Goal: Task Accomplishment & Management: Manage account settings

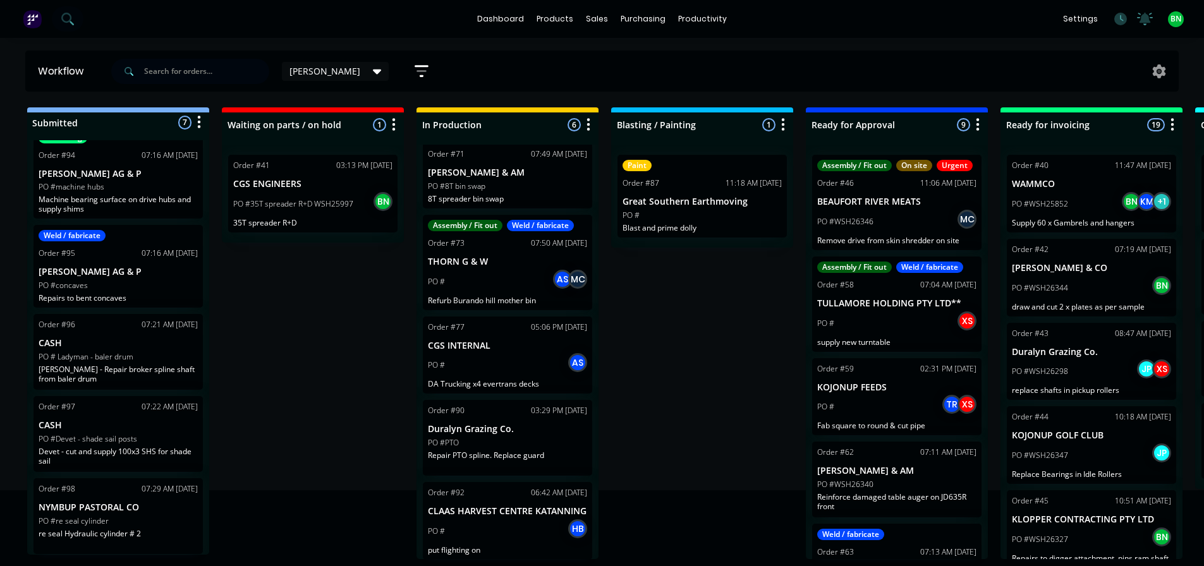
scroll to position [123, 0]
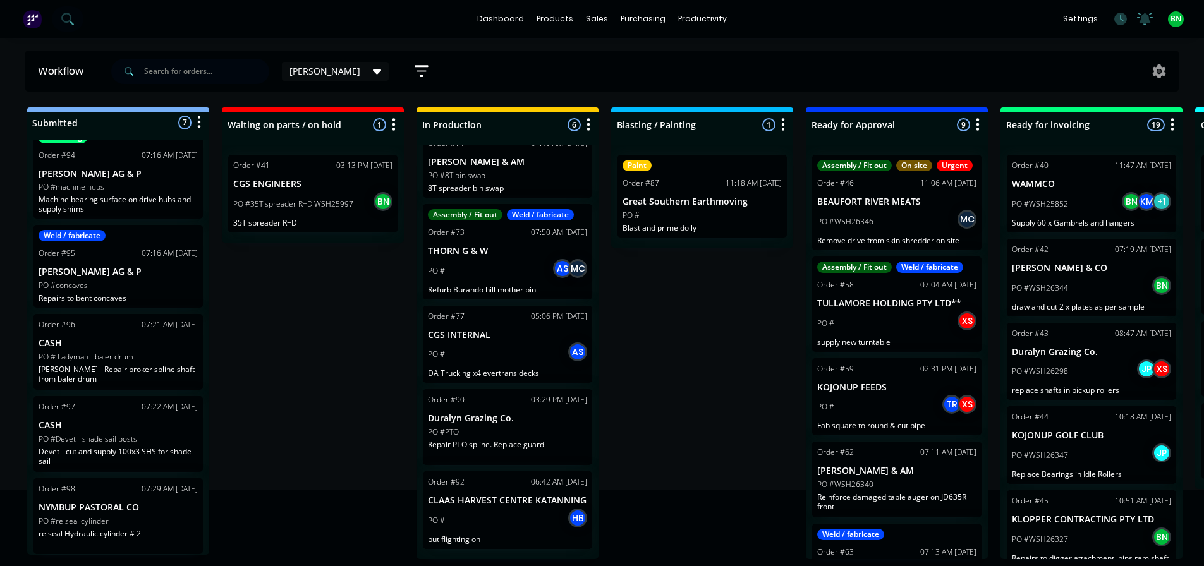
click at [544, 432] on div "PO #PTO" at bounding box center [507, 432] width 159 height 11
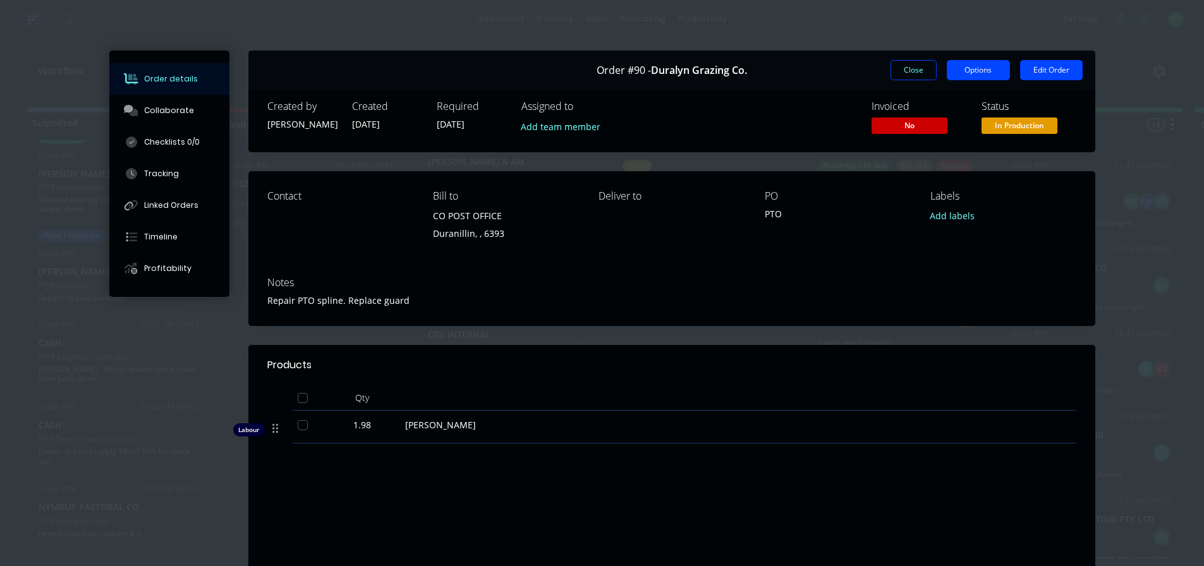
click at [975, 71] on button "Options" at bounding box center [978, 70] width 63 height 20
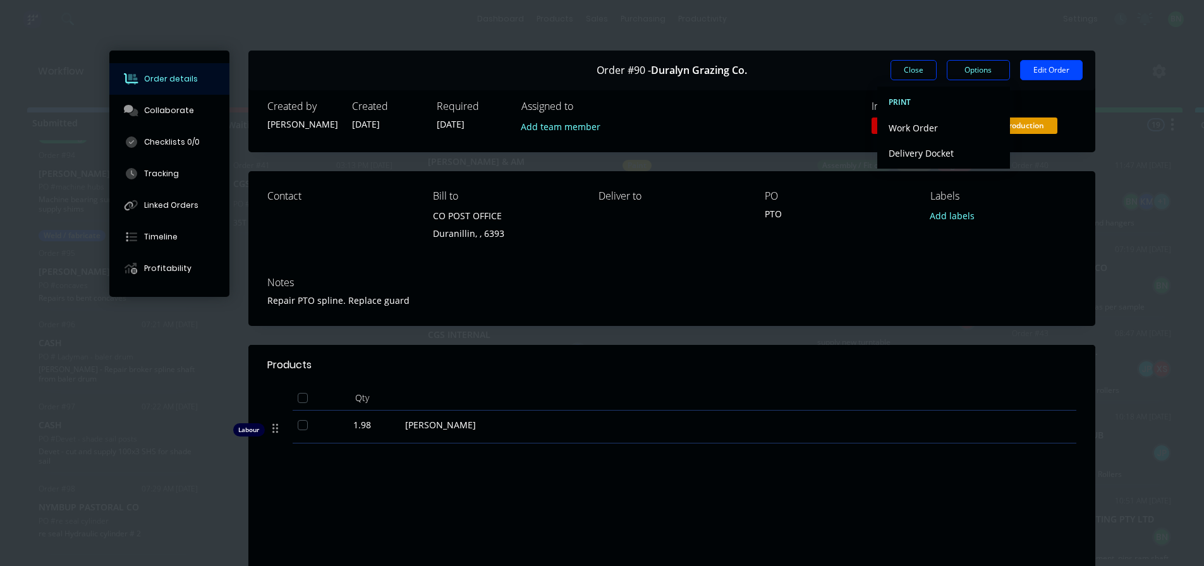
click at [829, 79] on div "Order #90 - Duralyn Grazing Co. Close Options PRINT Work Order Delivery Docket …" at bounding box center [671, 71] width 847 height 40
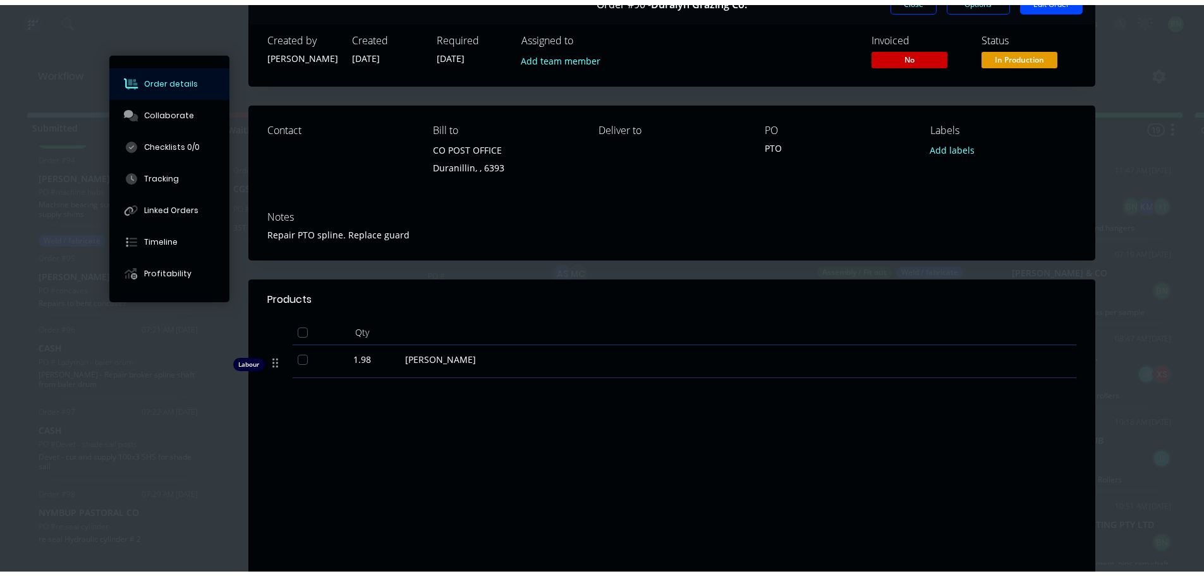
scroll to position [0, 0]
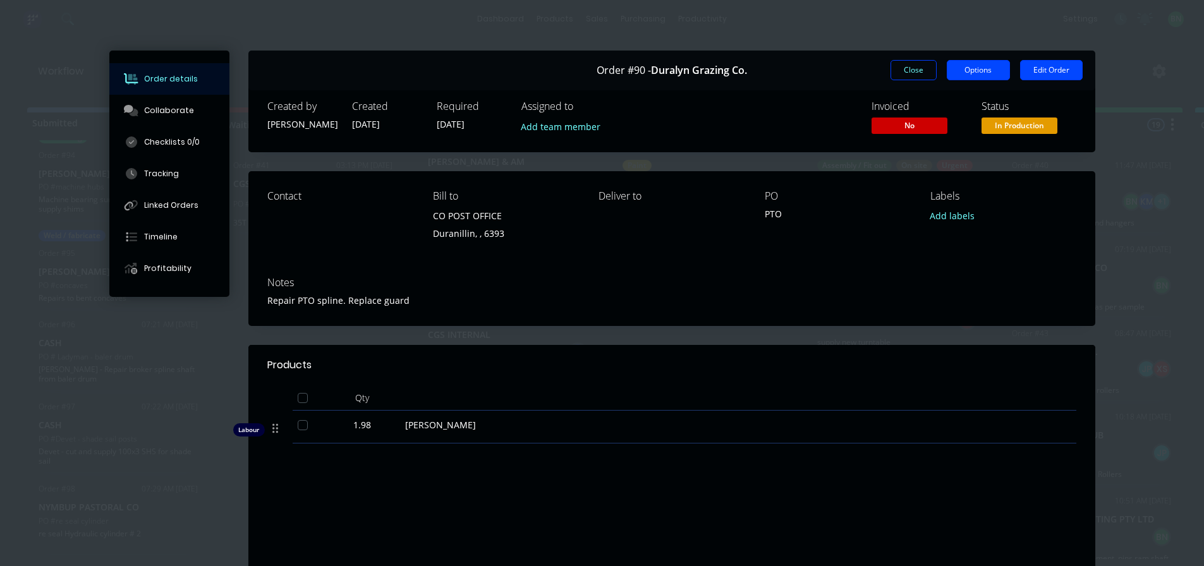
click at [979, 66] on button "Options" at bounding box center [978, 70] width 63 height 20
click at [773, 94] on div "Created by [PERSON_NAME] Created [DATE] Required [DATE] Assigned to Add team me…" at bounding box center [671, 118] width 847 height 67
click at [1039, 73] on button "Edit Order" at bounding box center [1051, 70] width 63 height 20
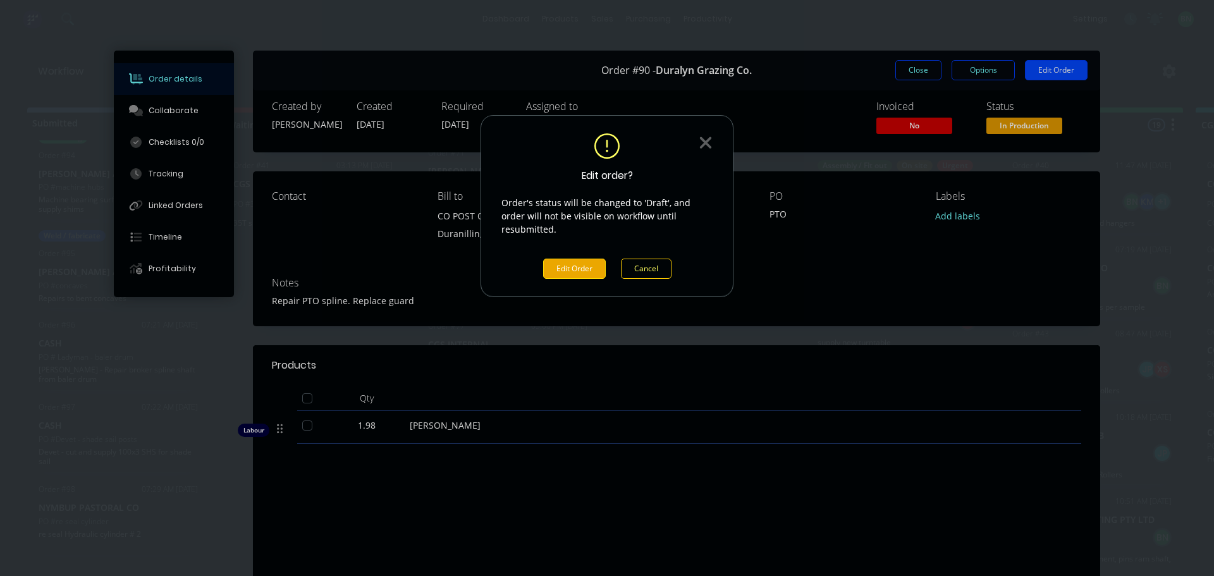
click at [561, 259] on button "Edit Order" at bounding box center [574, 269] width 63 height 20
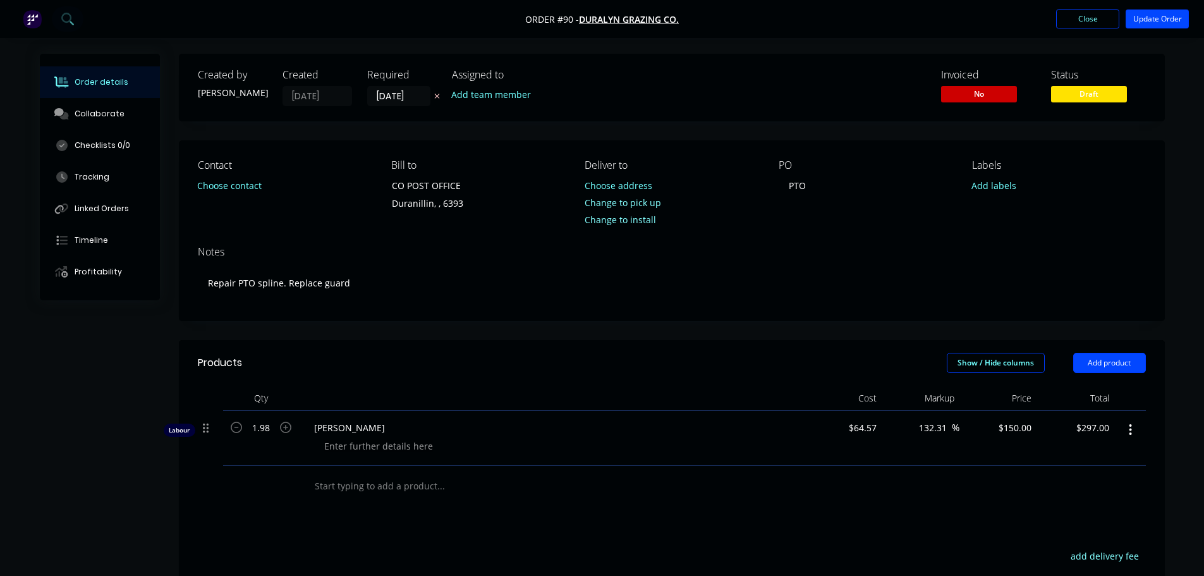
click at [705, 476] on div at bounding box center [526, 485] width 445 height 25
click at [1080, 21] on button "Close" at bounding box center [1087, 18] width 63 height 19
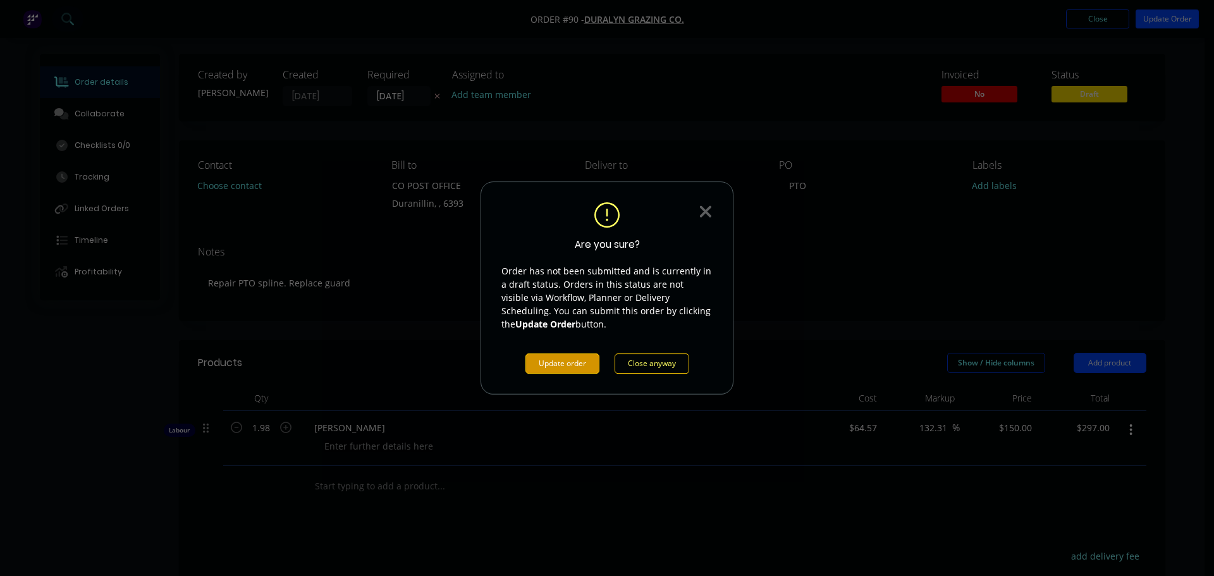
click at [700, 210] on icon at bounding box center [706, 211] width 14 height 19
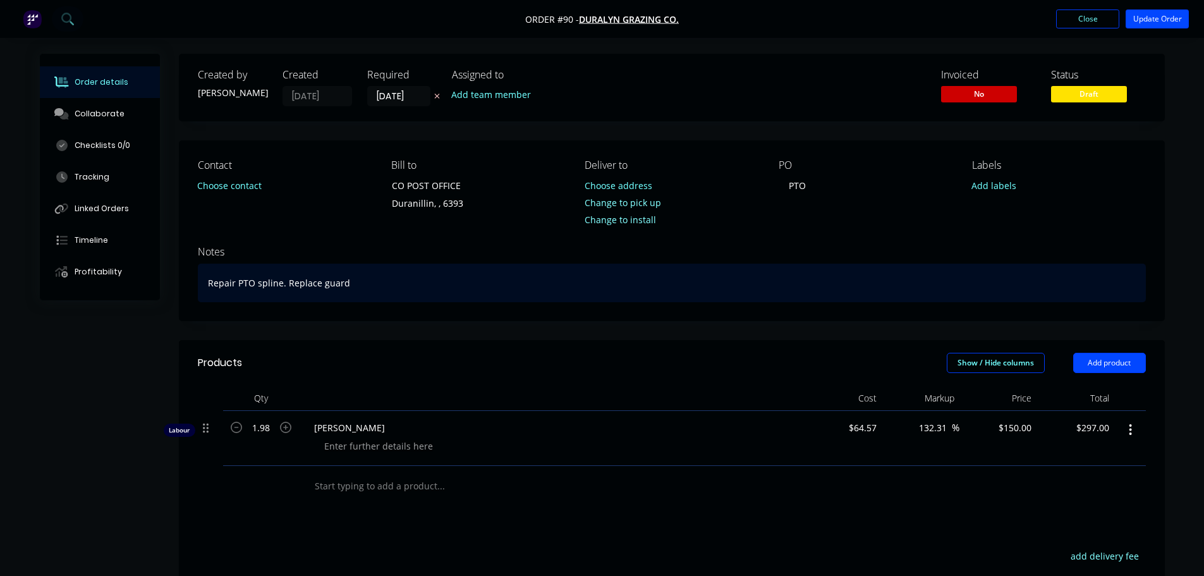
click at [838, 271] on div "Repair PTO spline. Replace guard" at bounding box center [672, 283] width 948 height 39
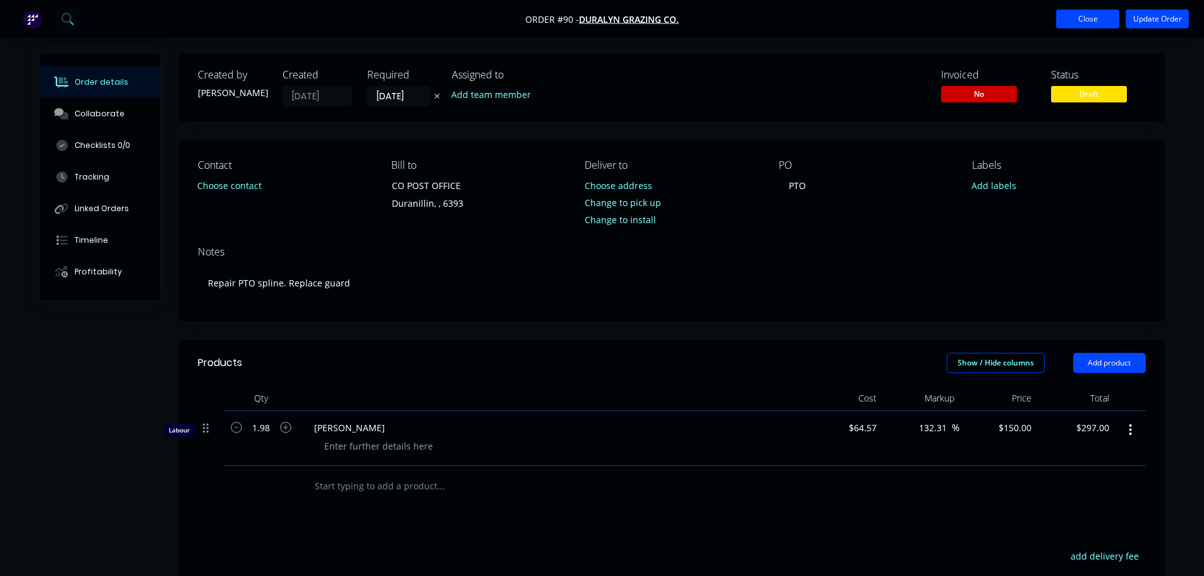
click at [1083, 11] on button "Close" at bounding box center [1087, 18] width 63 height 19
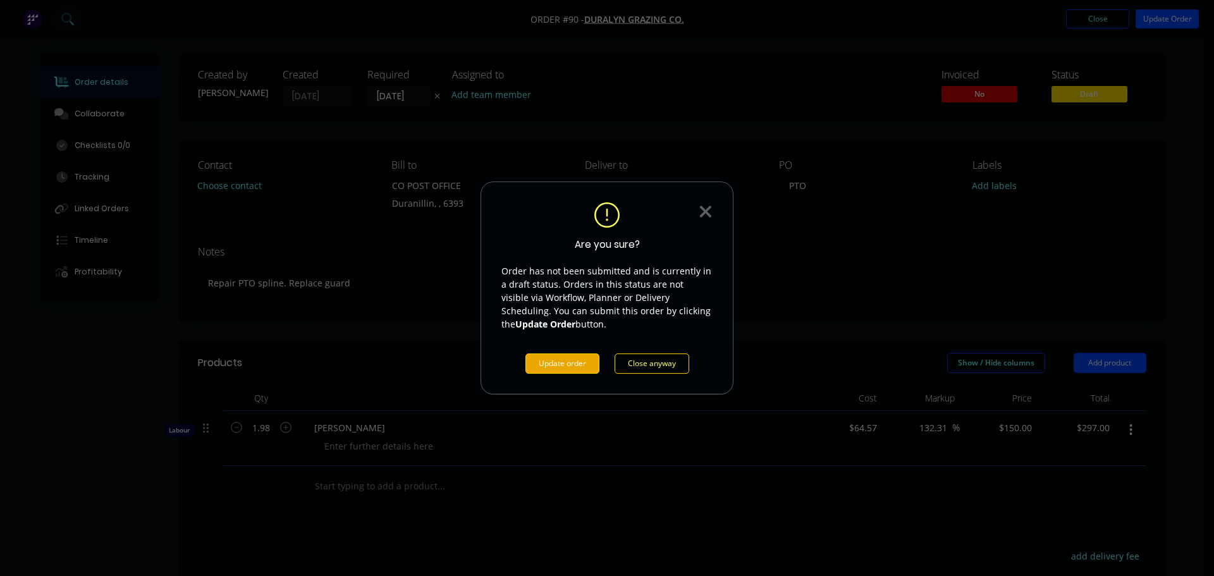
click at [568, 366] on button "Update order" at bounding box center [562, 363] width 74 height 20
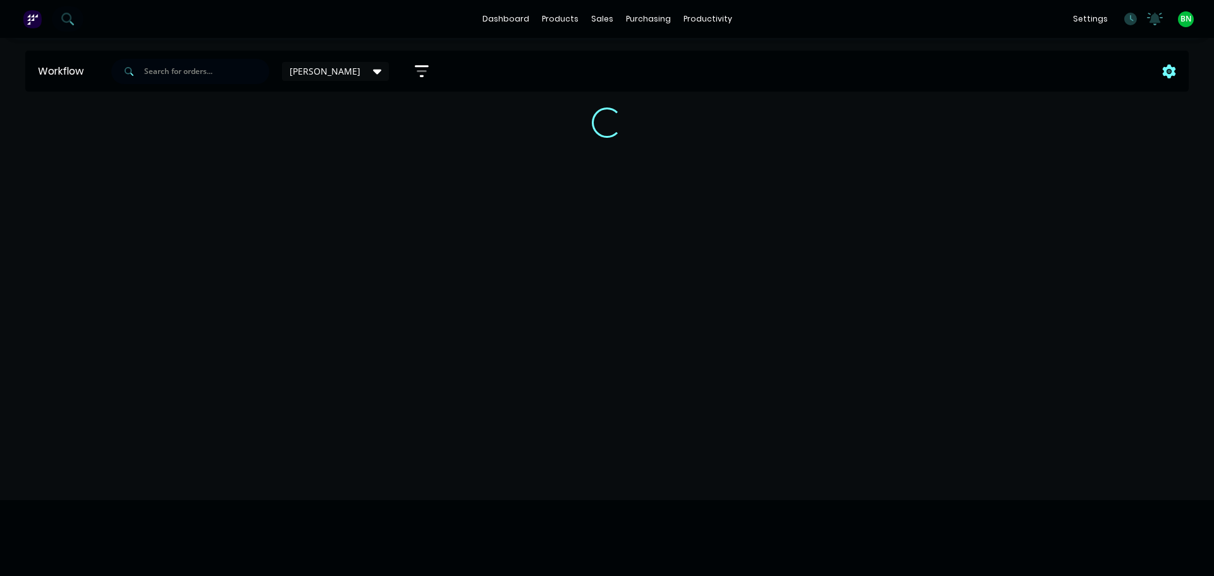
click at [1171, 68] on icon at bounding box center [1169, 71] width 13 height 14
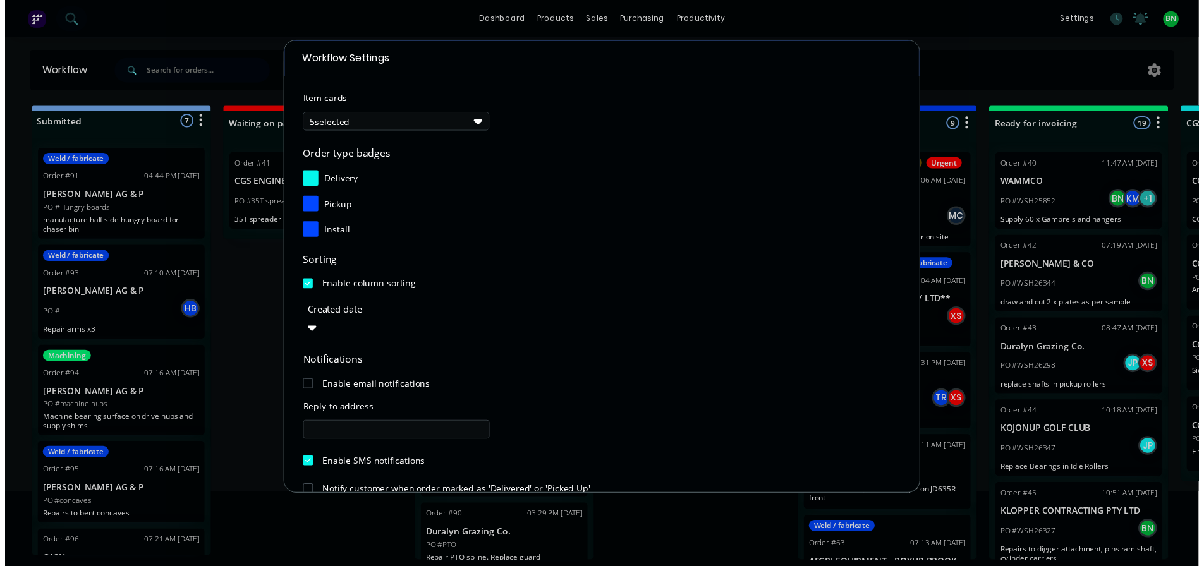
scroll to position [136, 0]
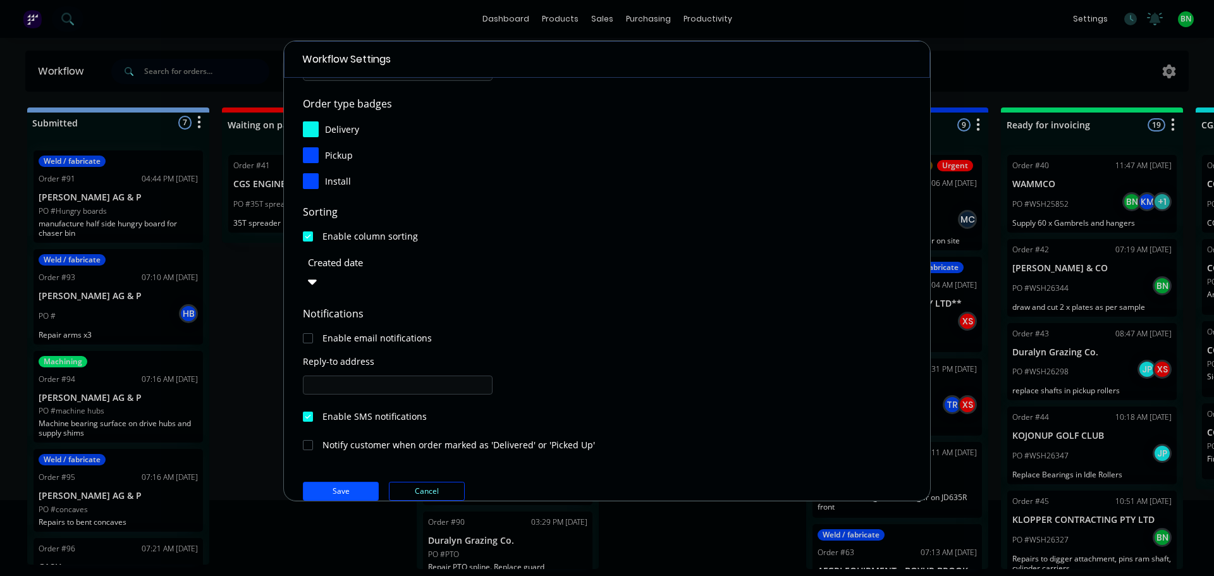
click at [348, 482] on button "Save" at bounding box center [341, 491] width 76 height 19
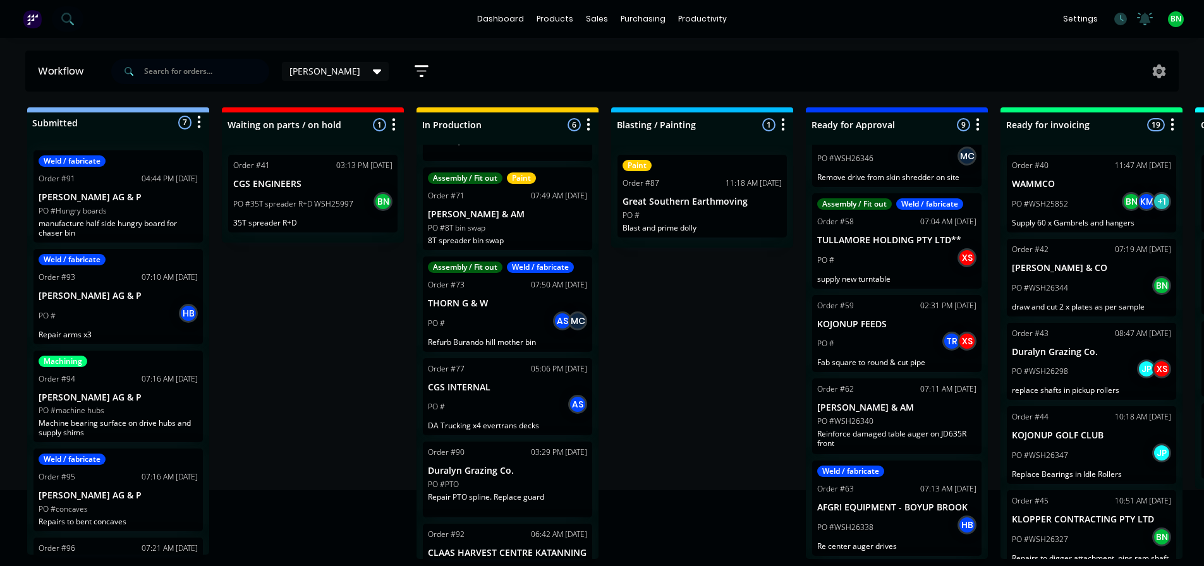
scroll to position [123, 0]
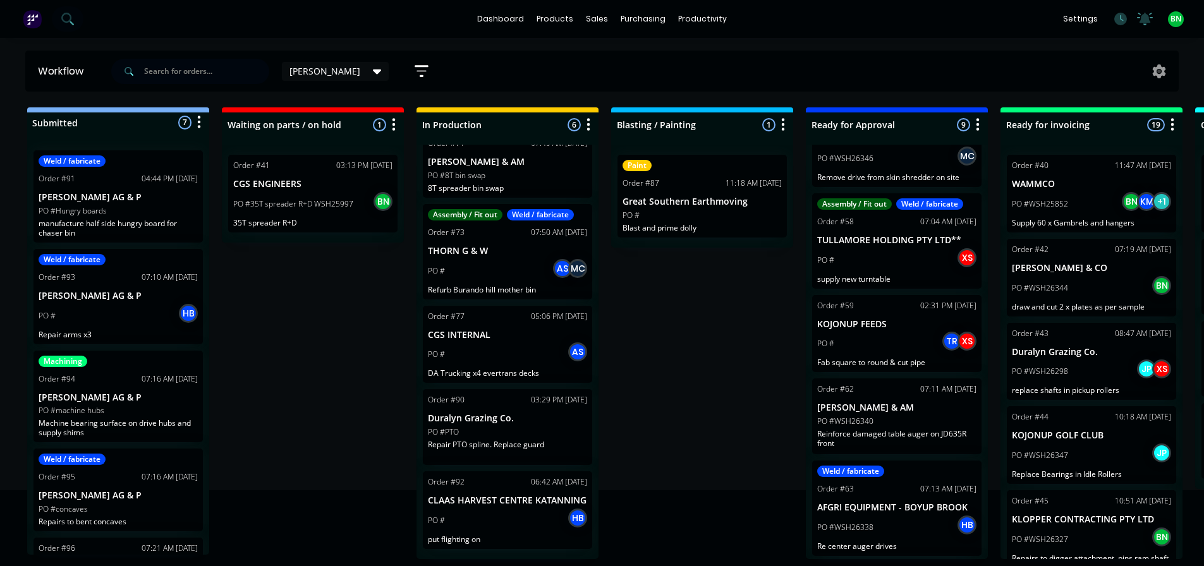
click at [530, 415] on p "Duralyn Grazing Co." at bounding box center [507, 418] width 159 height 11
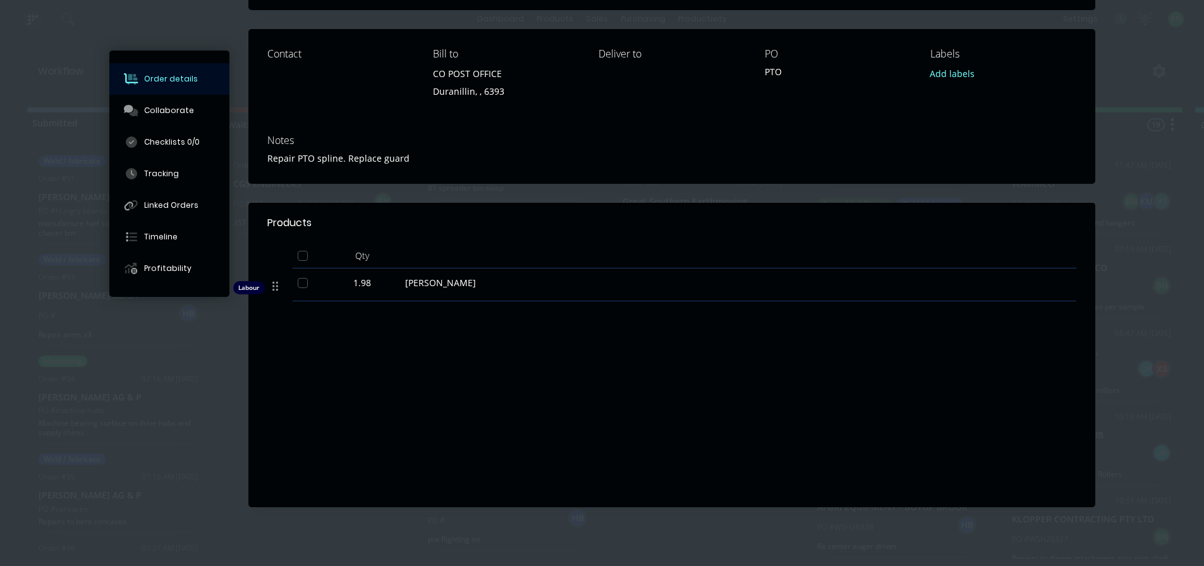
scroll to position [0, 0]
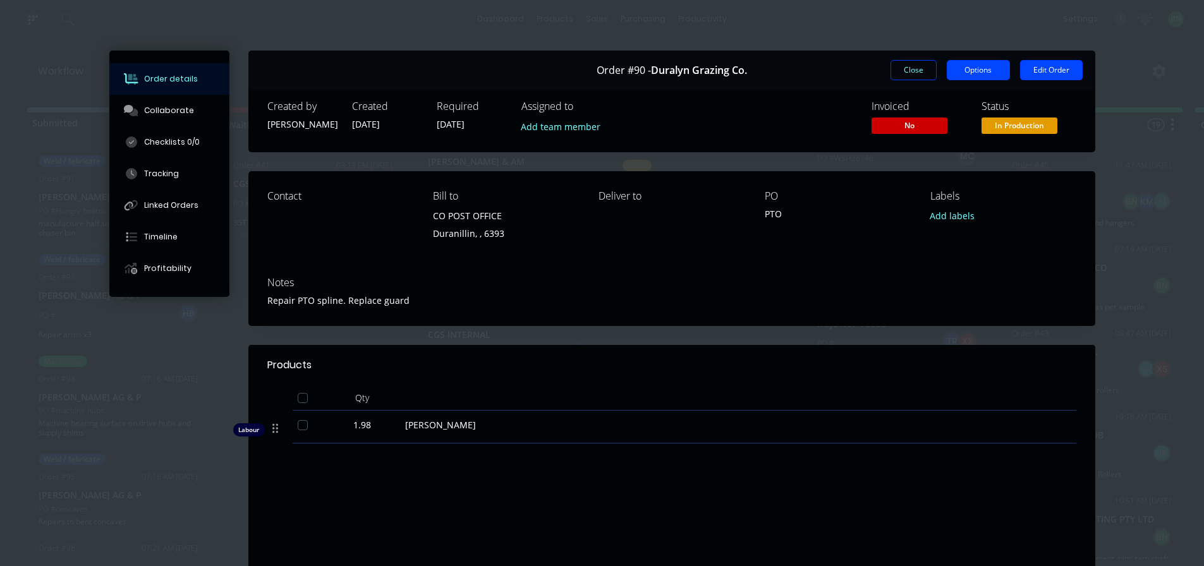
click at [952, 66] on button "Options" at bounding box center [978, 70] width 63 height 20
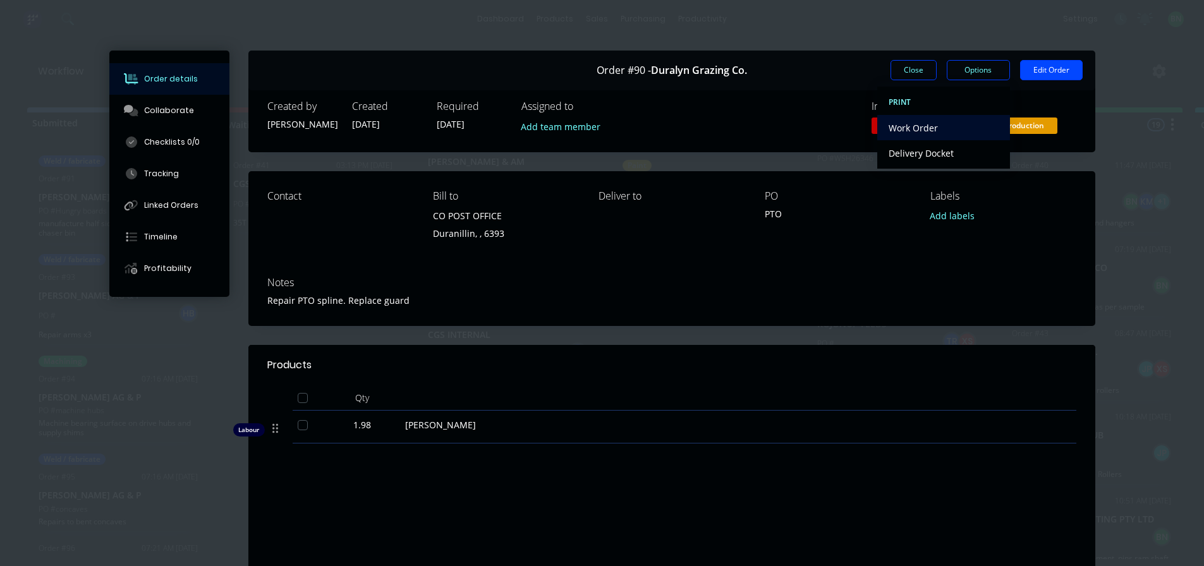
click at [899, 121] on div "Work Order" at bounding box center [944, 128] width 110 height 18
click at [905, 133] on div "Back" at bounding box center [944, 128] width 110 height 18
click at [906, 132] on div "Work Order" at bounding box center [944, 128] width 110 height 18
click at [916, 156] on div "Standard" at bounding box center [944, 153] width 110 height 18
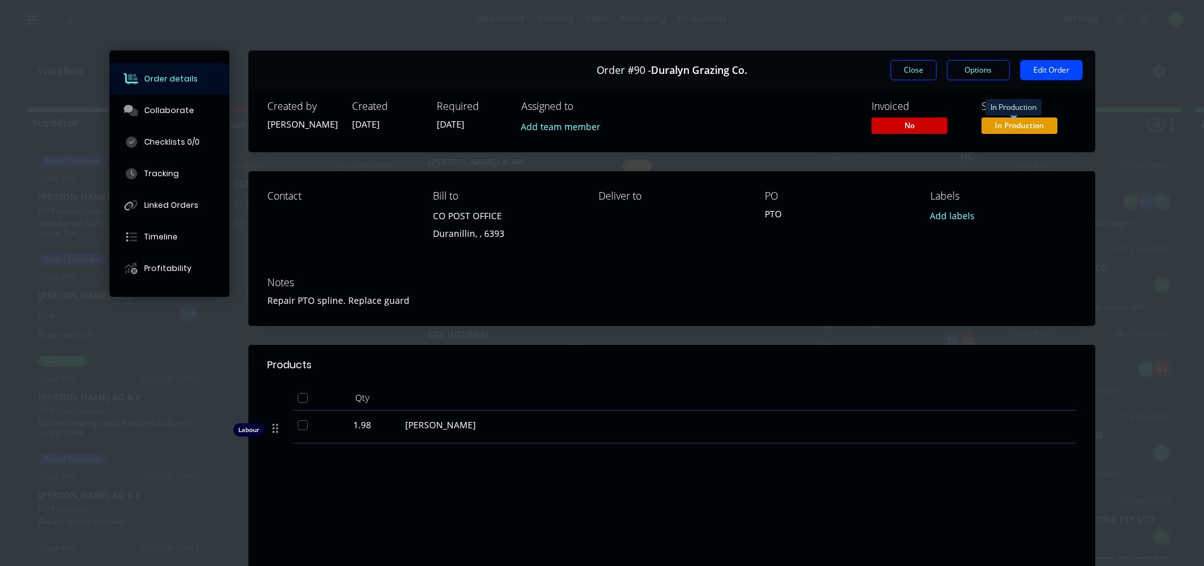
click at [998, 124] on span "In Production" at bounding box center [1020, 126] width 76 height 16
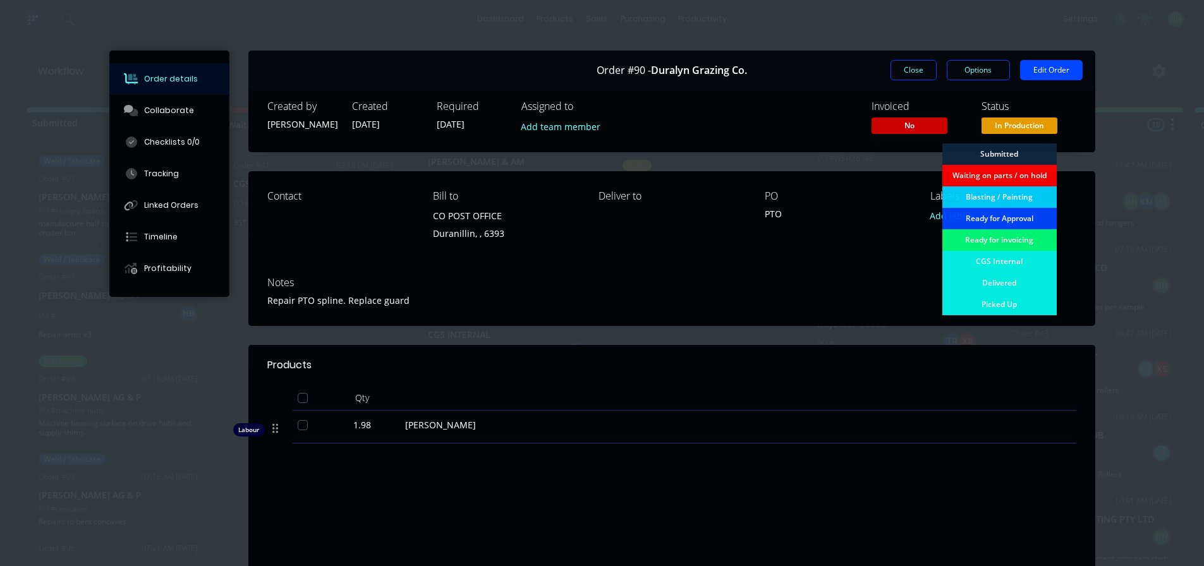
click at [859, 233] on div "PO PTO" at bounding box center [837, 219] width 145 height 58
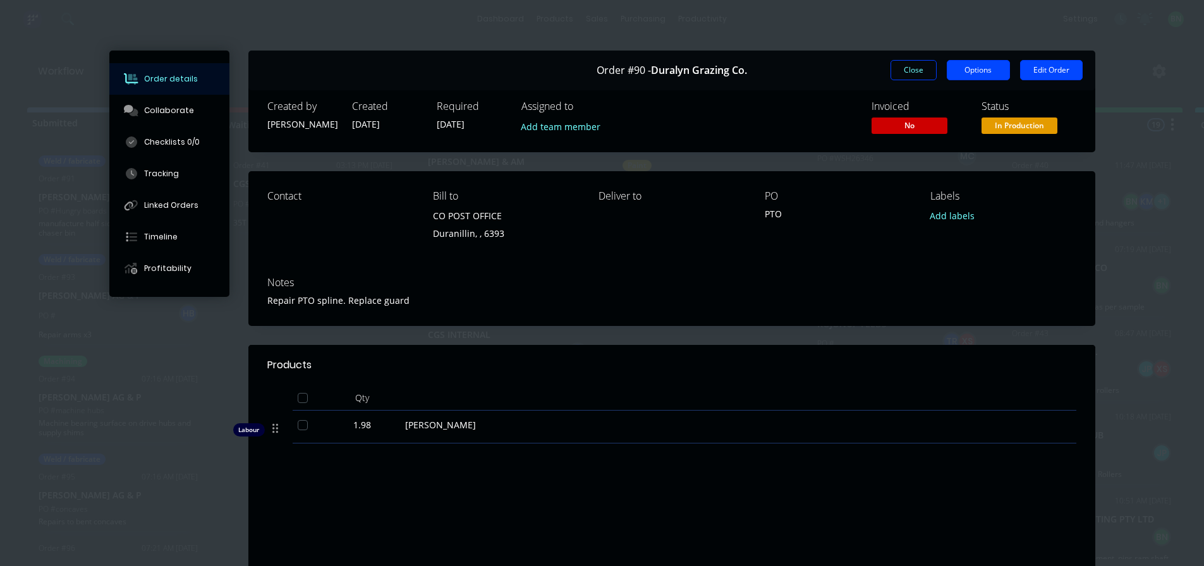
click at [977, 73] on button "Options" at bounding box center [978, 70] width 63 height 20
click at [797, 124] on div "Invoiced No Status In Production" at bounding box center [862, 119] width 429 height 37
click at [986, 125] on span "In Production" at bounding box center [1020, 126] width 76 height 16
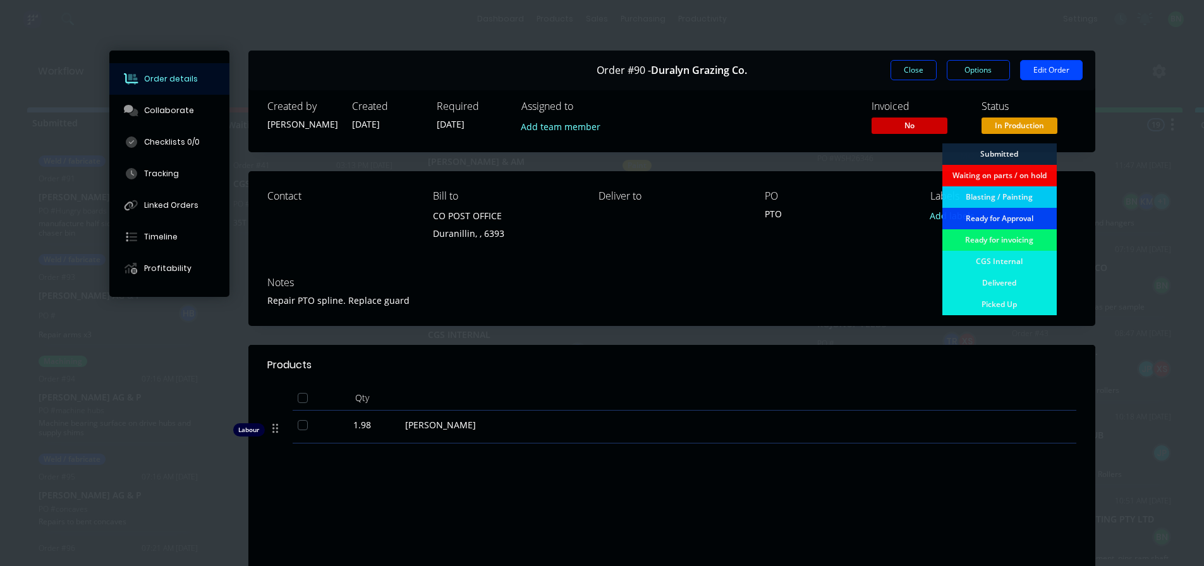
click at [867, 301] on div "Repair PTO spline. Replace guard" at bounding box center [671, 300] width 809 height 13
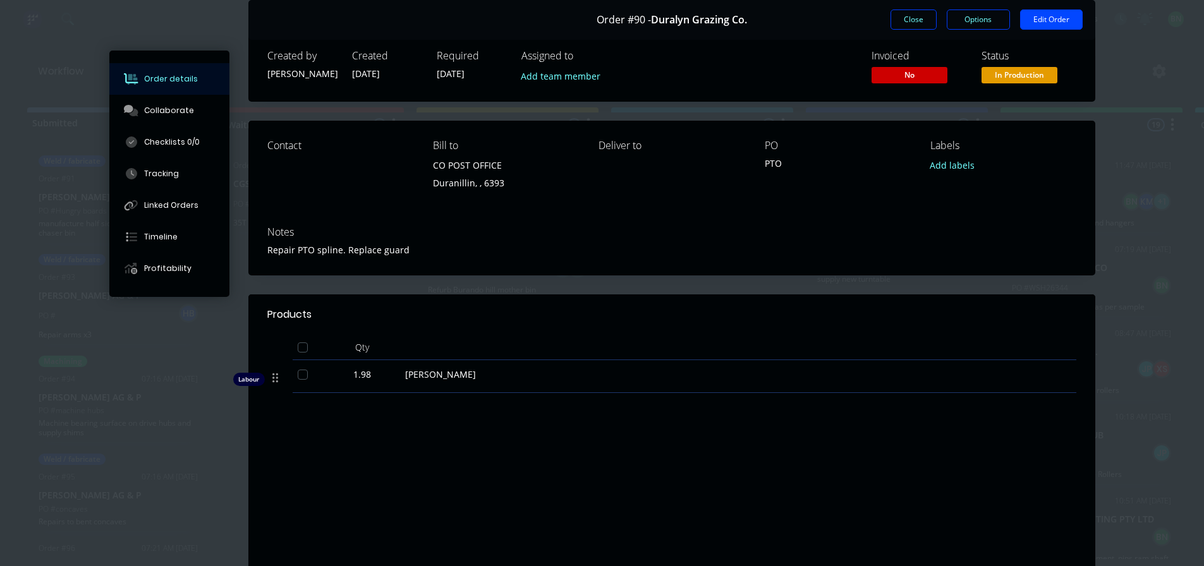
scroll to position [142, 0]
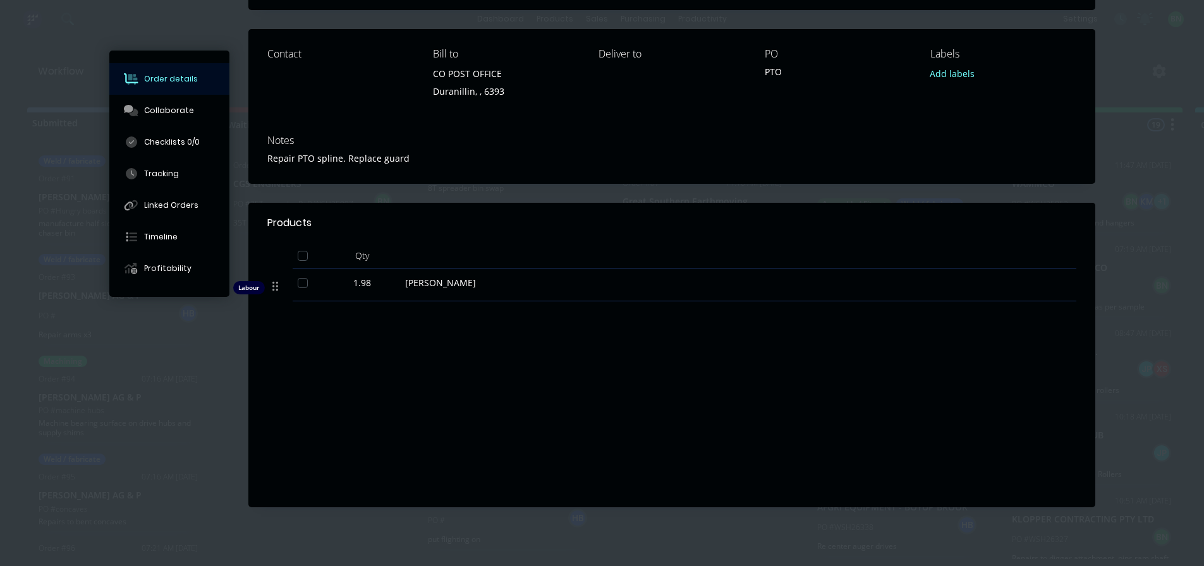
click at [441, 362] on div "Labour $297.00 Sub total $297.00 Margin $169.15 ( 56.95 %) Tax $29.70 Total $32…" at bounding box center [671, 415] width 809 height 147
click at [756, 307] on div "Products Qty Labour 1.98 [PERSON_NAME] Labour $297.00 Sub total $297.00 Margin …" at bounding box center [671, 355] width 847 height 305
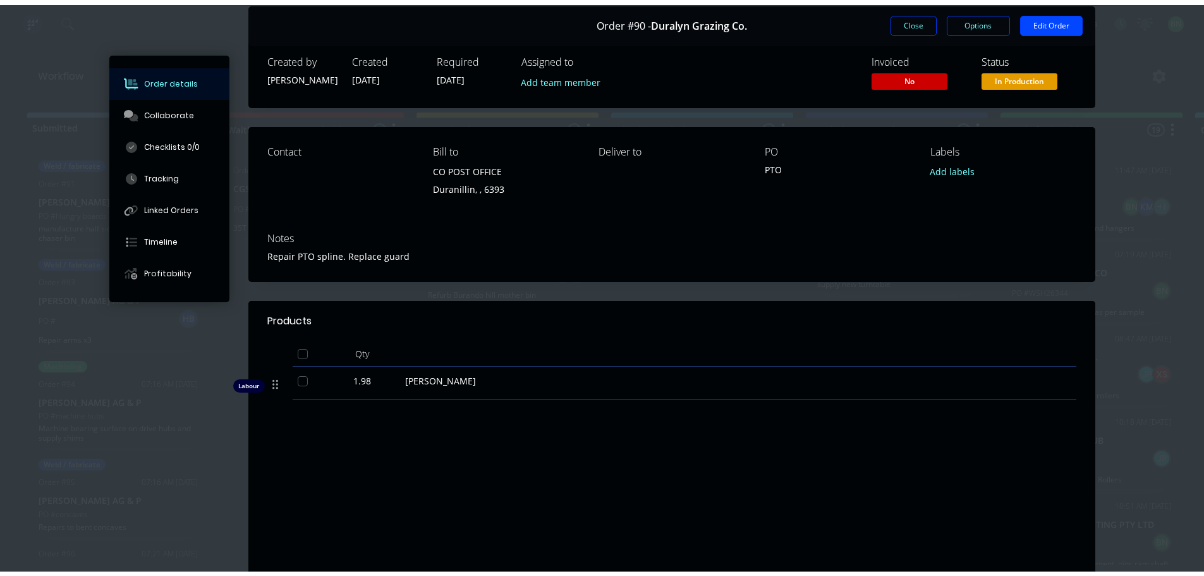
scroll to position [0, 0]
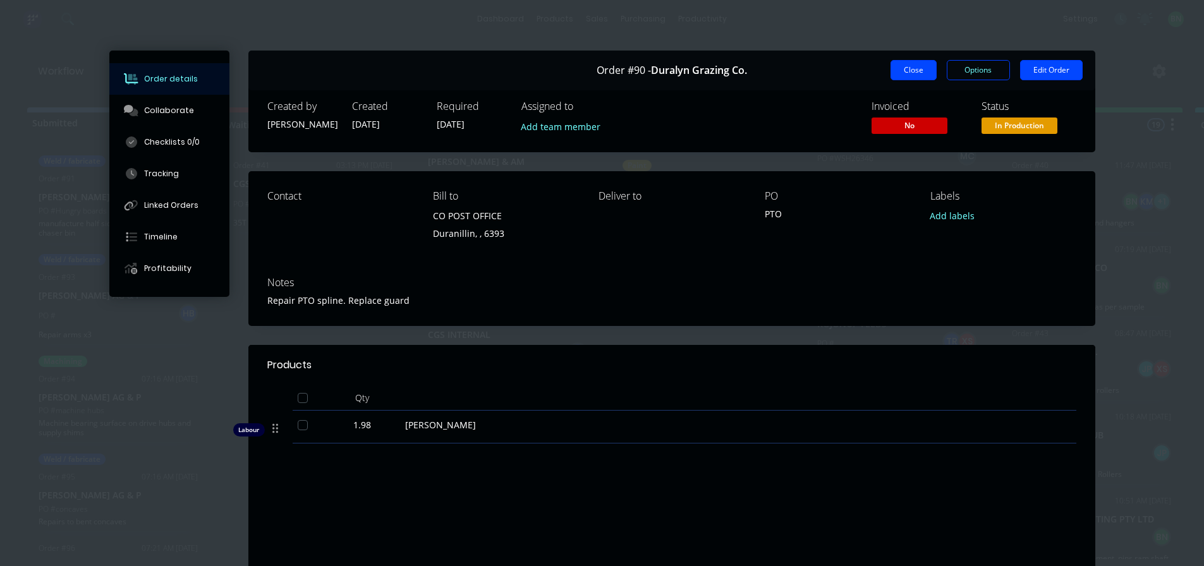
click at [913, 70] on button "Close" at bounding box center [914, 70] width 46 height 20
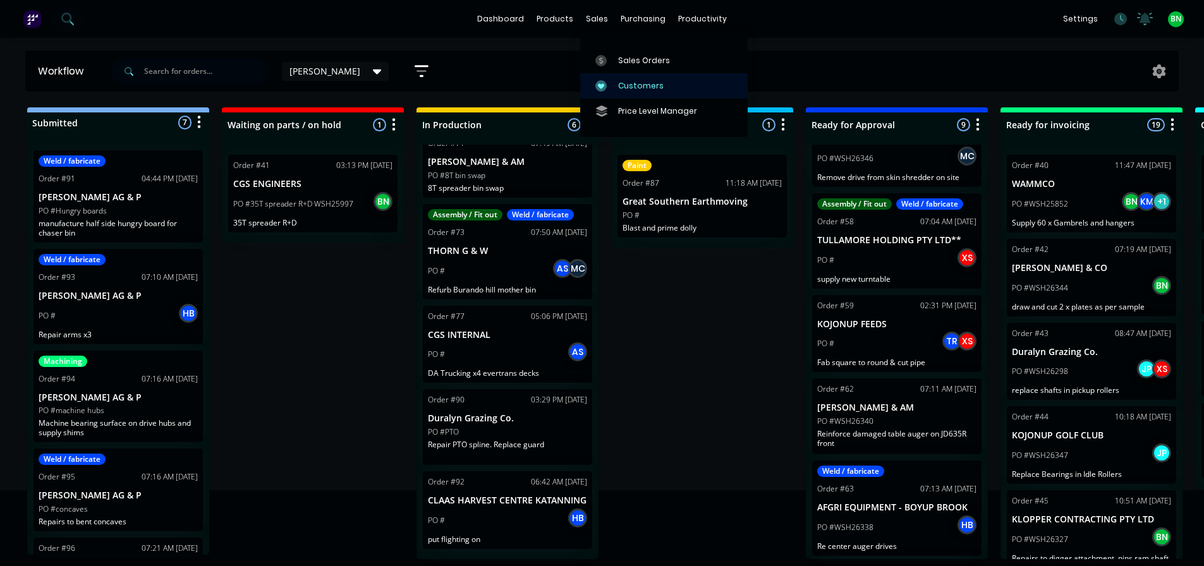
click at [643, 85] on div "Customers" at bounding box center [641, 85] width 46 height 11
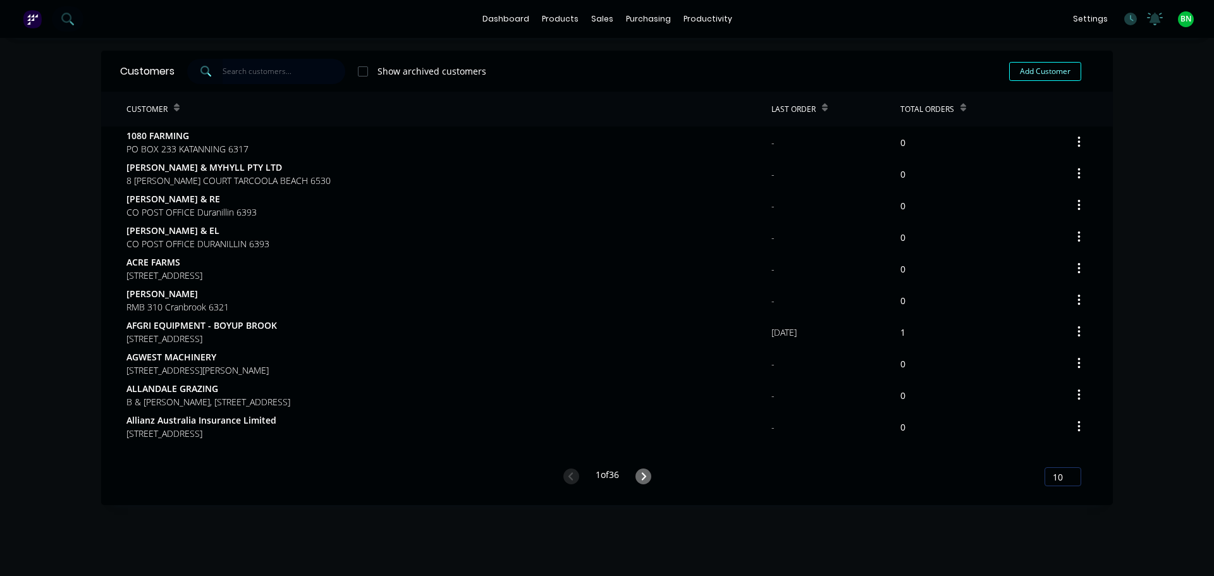
click at [260, 75] on input "text" at bounding box center [284, 71] width 123 height 25
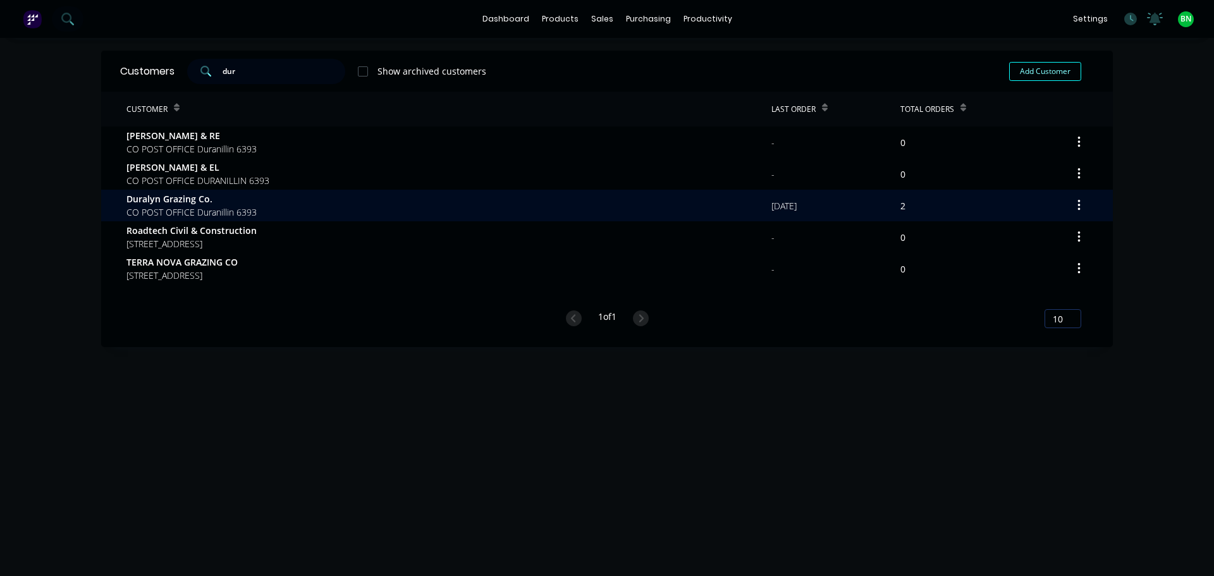
type input "dur"
click at [300, 206] on div "Duralyn Grazing Co. CO POST OFFICE Duranillin 6393" at bounding box center [448, 206] width 645 height 32
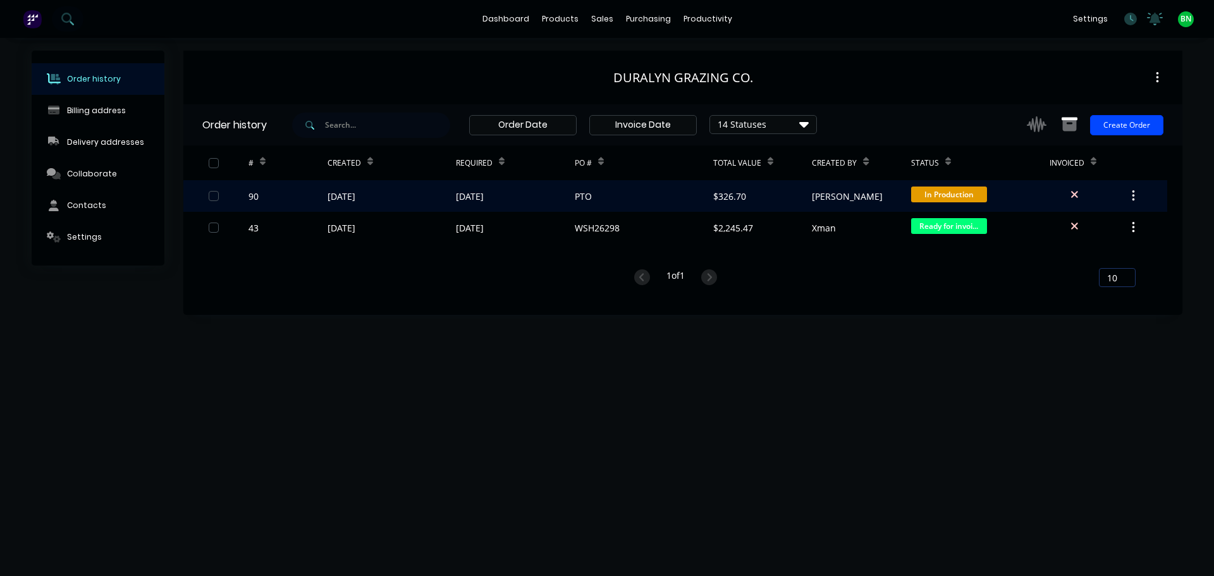
click at [1136, 193] on button "button" at bounding box center [1133, 196] width 30 height 23
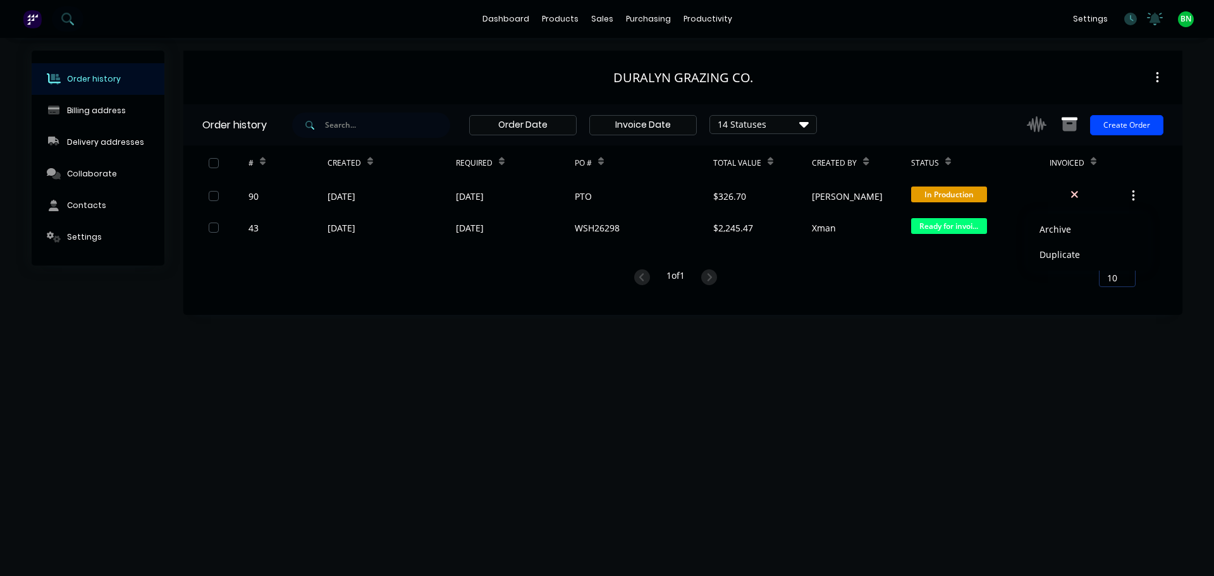
click at [942, 300] on div "# Created Required PO # Total Value Created By Status Invoiced 90 [DATE] [DATE]…" at bounding box center [675, 223] width 984 height 157
click at [905, 65] on div "Duralyn Grazing Co." at bounding box center [682, 78] width 999 height 54
click at [652, 66] on div "Duralyn Grazing Co." at bounding box center [682, 77] width 999 height 23
click at [1154, 77] on button "button" at bounding box center [1157, 77] width 30 height 23
click at [857, 93] on div "Duralyn Grazing Co." at bounding box center [682, 78] width 999 height 54
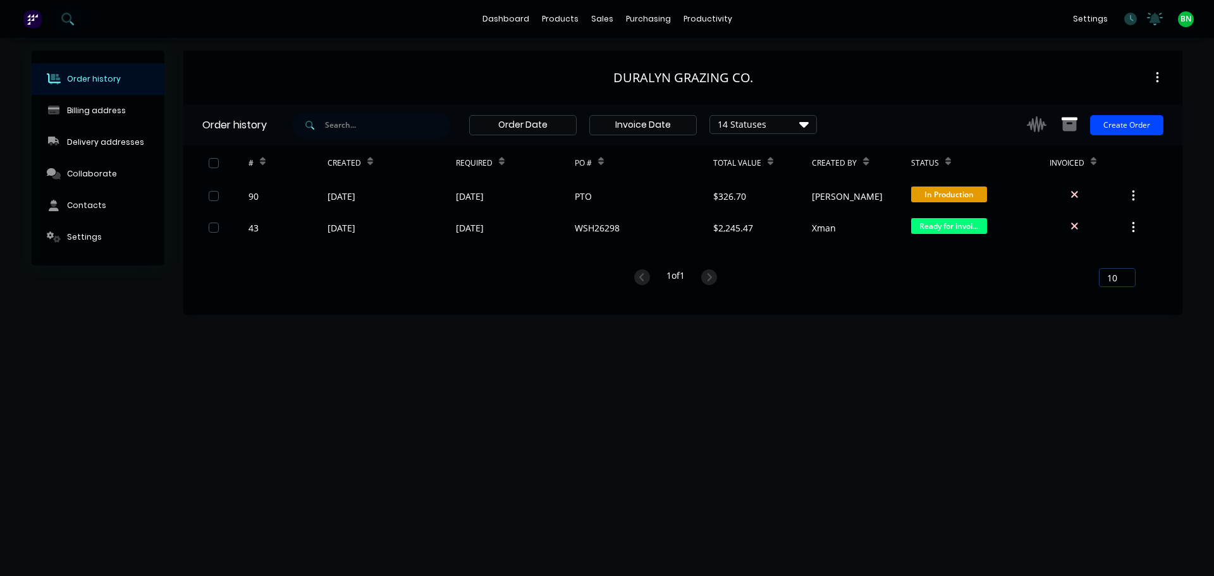
click at [632, 83] on div "Duralyn Grazing Co." at bounding box center [683, 77] width 140 height 15
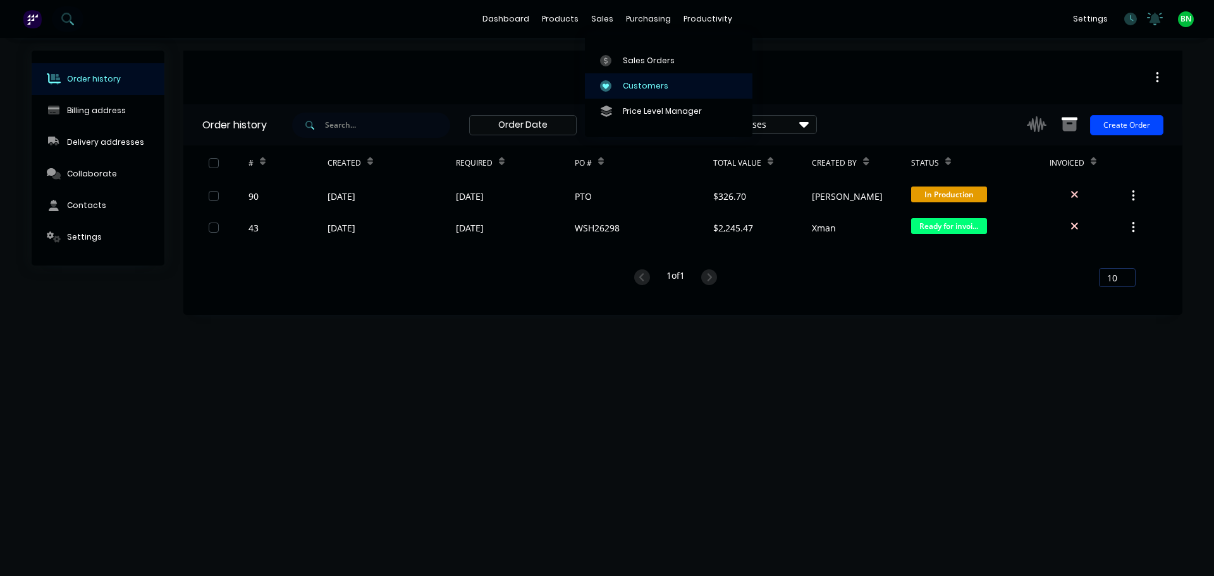
click at [611, 82] on div at bounding box center [609, 85] width 19 height 11
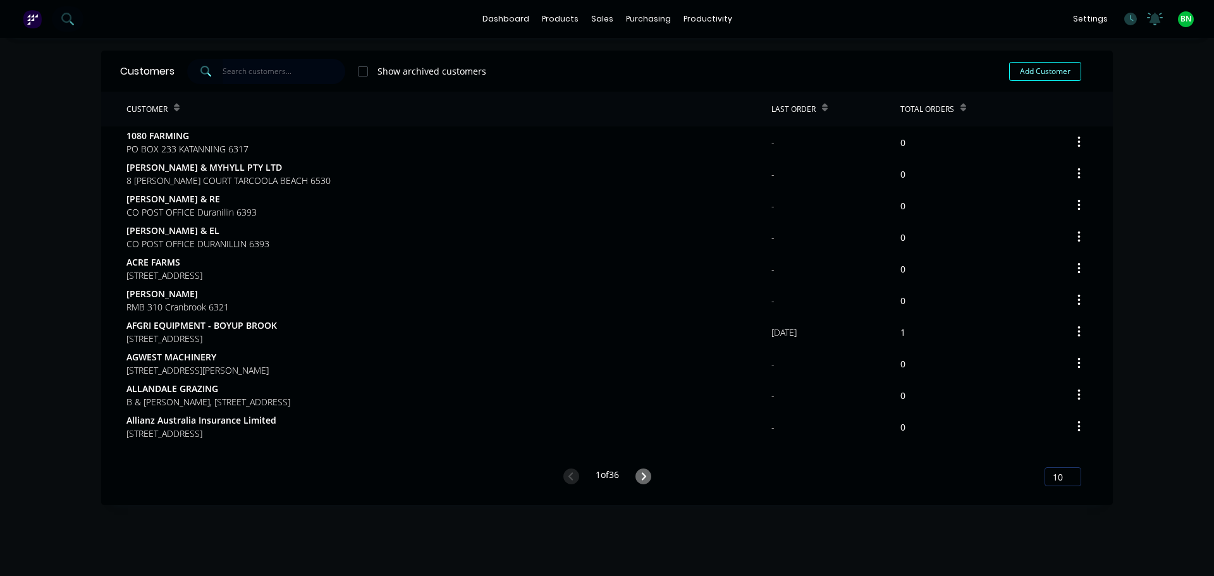
click at [232, 72] on input "text" at bounding box center [284, 71] width 123 height 25
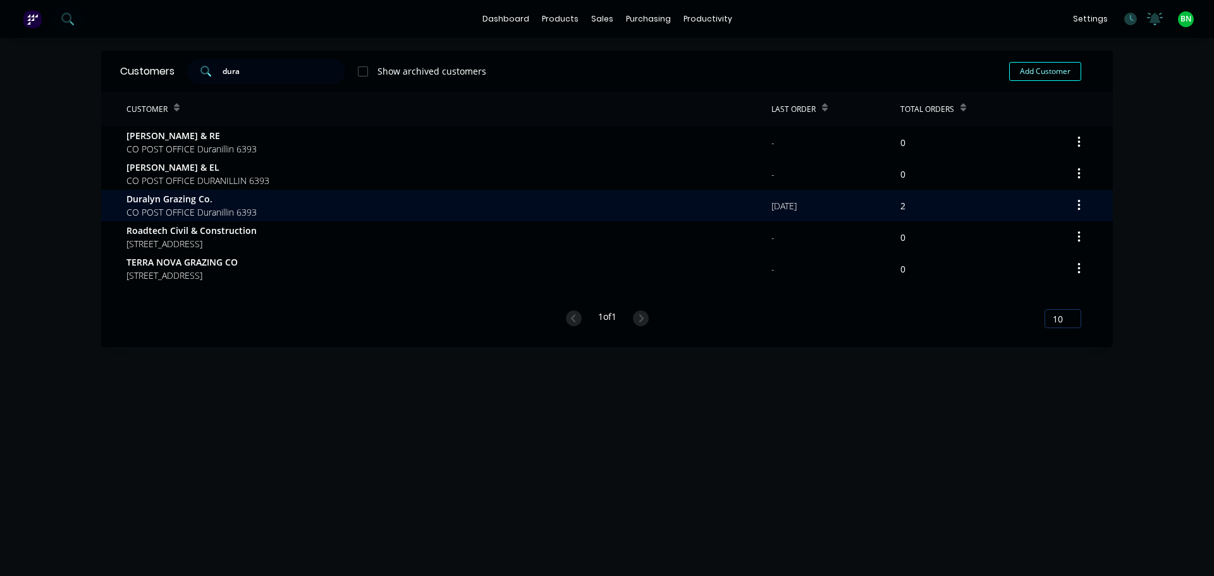
type input "dura"
click at [1077, 200] on button "button" at bounding box center [1079, 205] width 30 height 23
click at [168, 203] on span "Duralyn Grazing Co." at bounding box center [191, 198] width 130 height 13
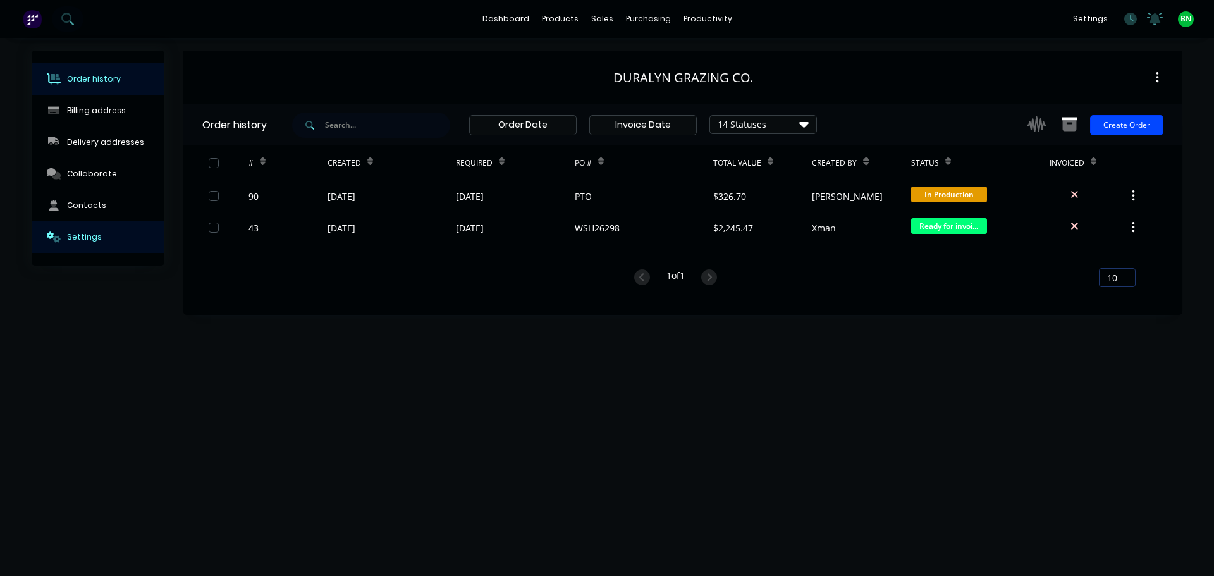
click at [76, 235] on div "Settings" at bounding box center [84, 236] width 35 height 11
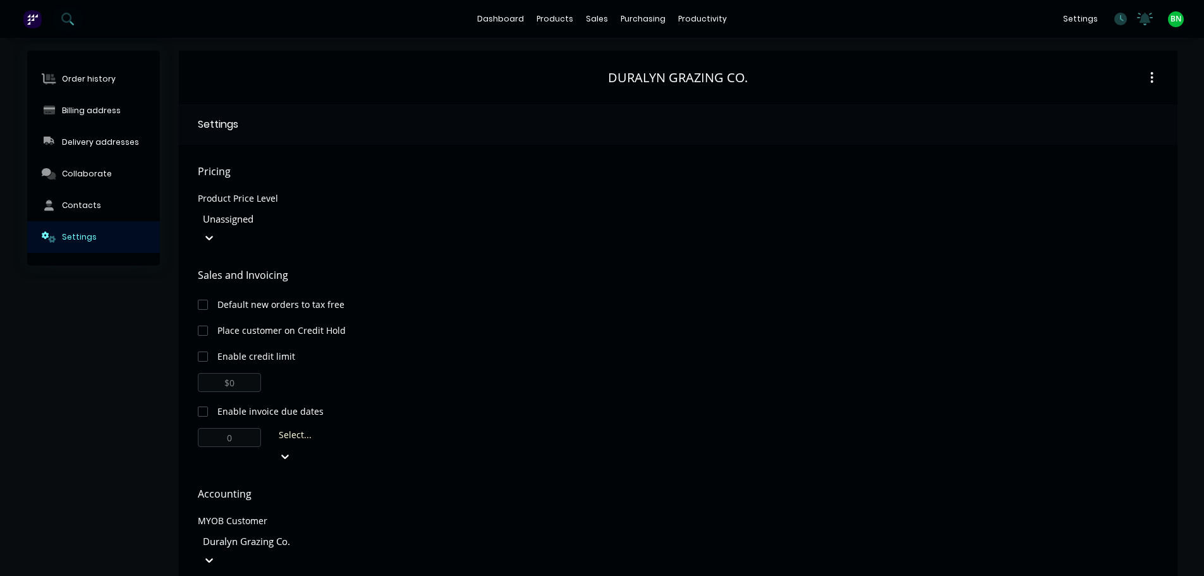
scroll to position [1, 0]
click at [84, 201] on div "Contacts" at bounding box center [81, 203] width 39 height 11
select select "AU"
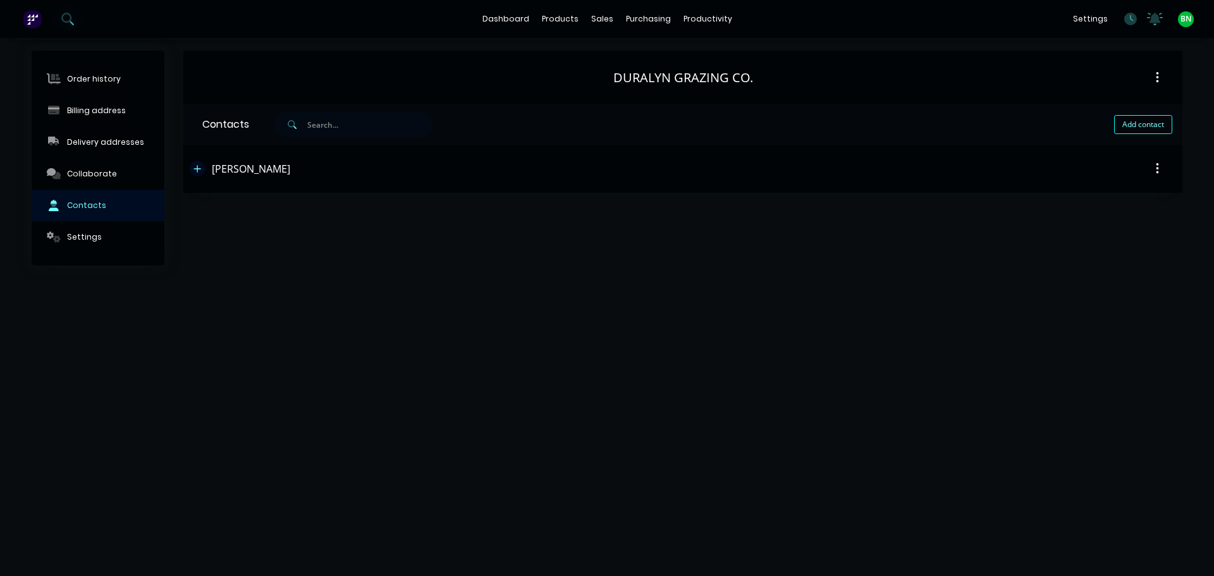
click at [193, 170] on button "button" at bounding box center [198, 169] width 16 height 16
click at [368, 320] on input "[PHONE_NUMBER]" at bounding box center [320, 315] width 152 height 15
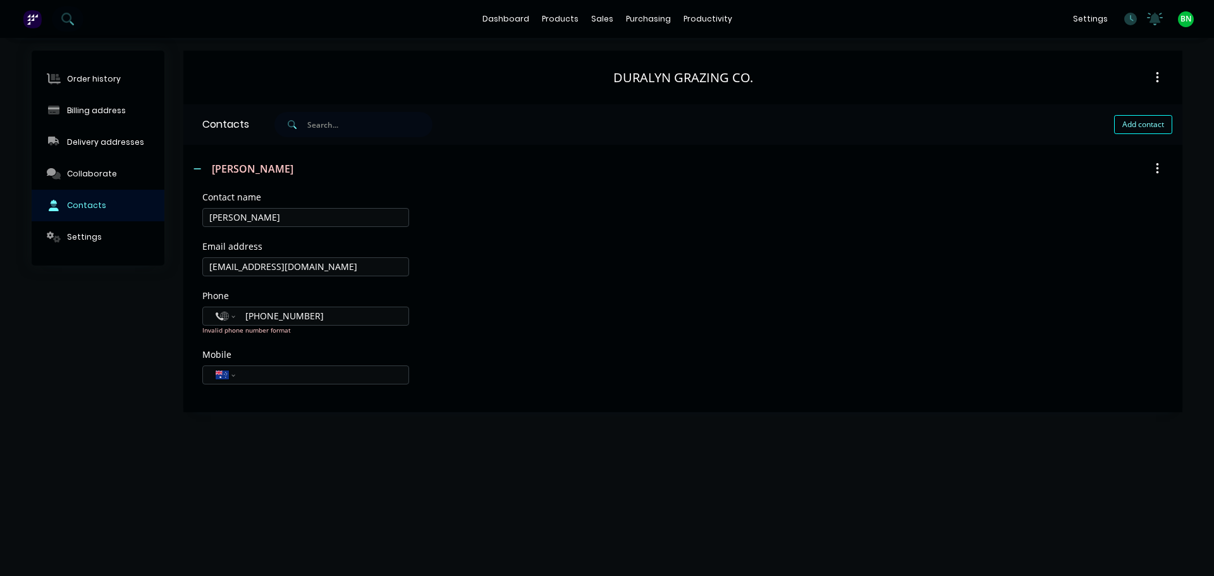
click at [1161, 165] on button "button" at bounding box center [1157, 168] width 30 height 23
click at [703, 364] on div "Mobile International [GEOGRAPHIC_DATA] [GEOGRAPHIC_DATA] [GEOGRAPHIC_DATA] [GEO…" at bounding box center [682, 374] width 961 height 49
click at [78, 230] on button "Settings" at bounding box center [98, 237] width 133 height 32
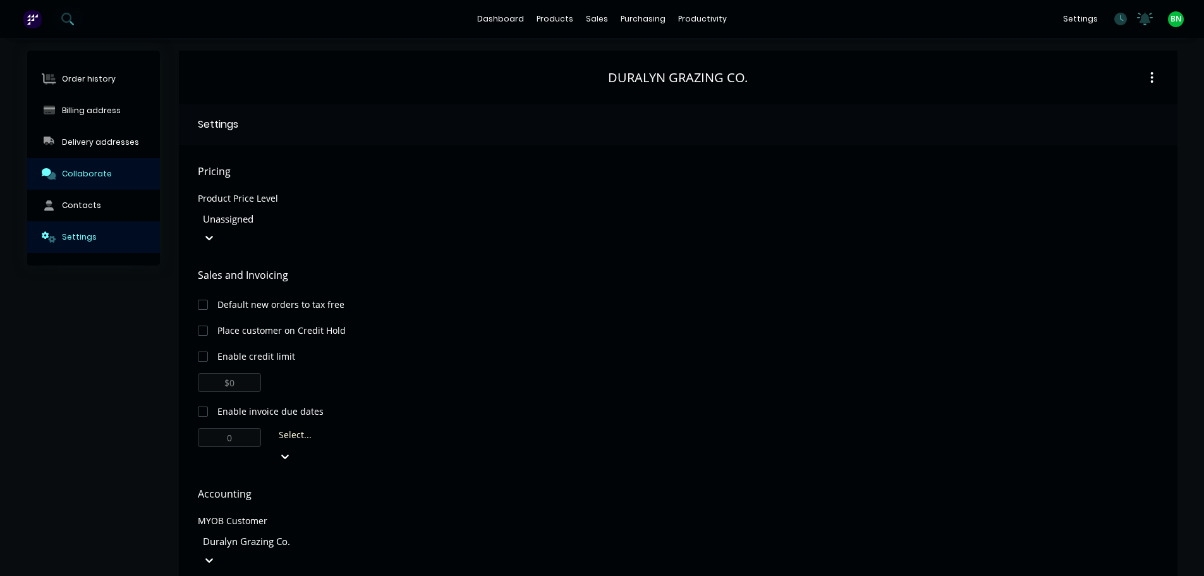
click at [75, 170] on div "Collaborate" at bounding box center [87, 173] width 50 height 11
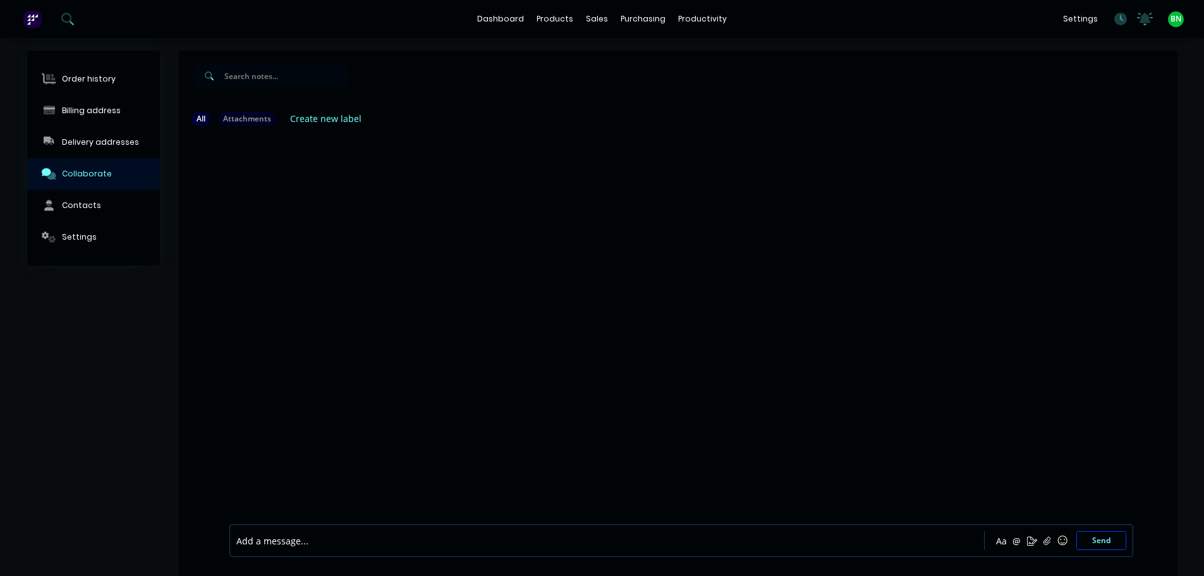
click at [344, 271] on div at bounding box center [678, 328] width 999 height 385
click at [779, 284] on div at bounding box center [678, 328] width 999 height 385
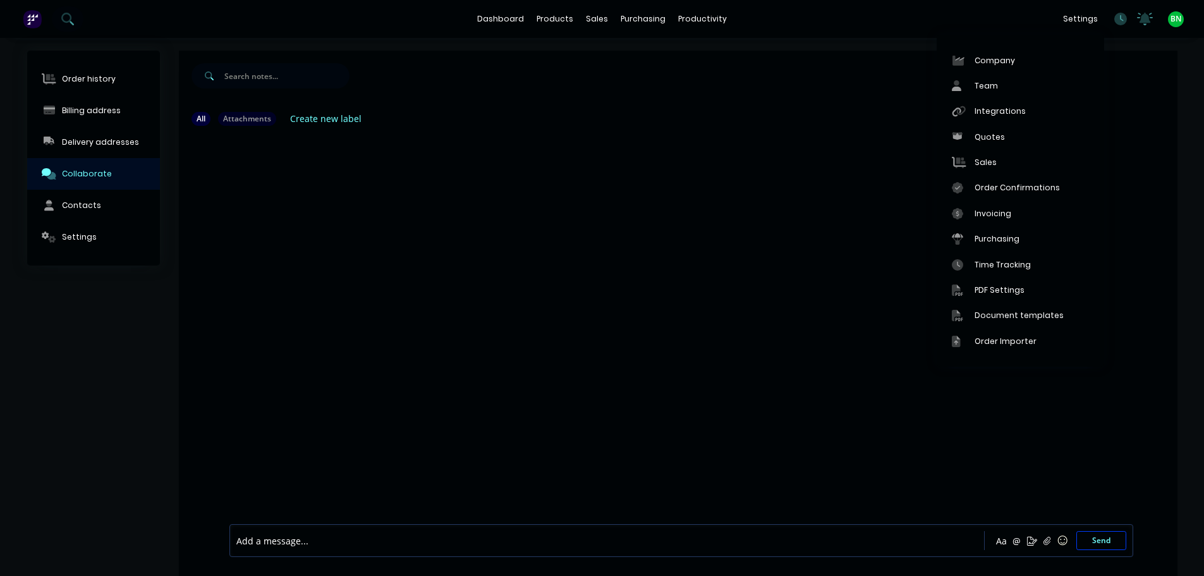
click at [873, 154] on div at bounding box center [678, 328] width 999 height 385
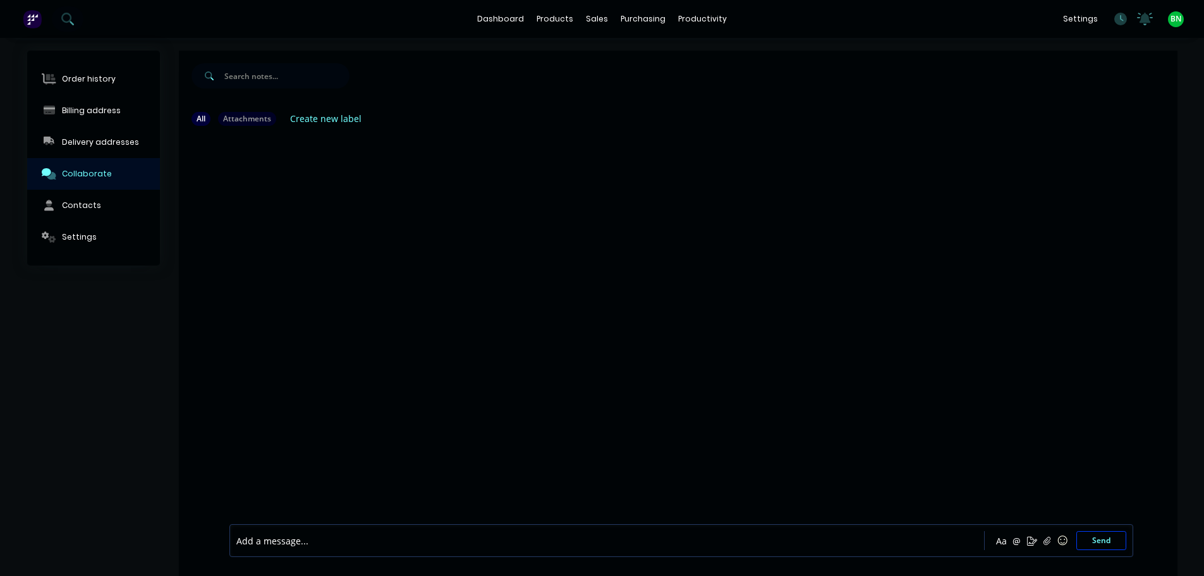
click at [307, 335] on div at bounding box center [678, 328] width 999 height 385
click at [505, 320] on div at bounding box center [678, 328] width 999 height 385
click at [714, 58] on div "Workflow" at bounding box center [725, 60] width 38 height 11
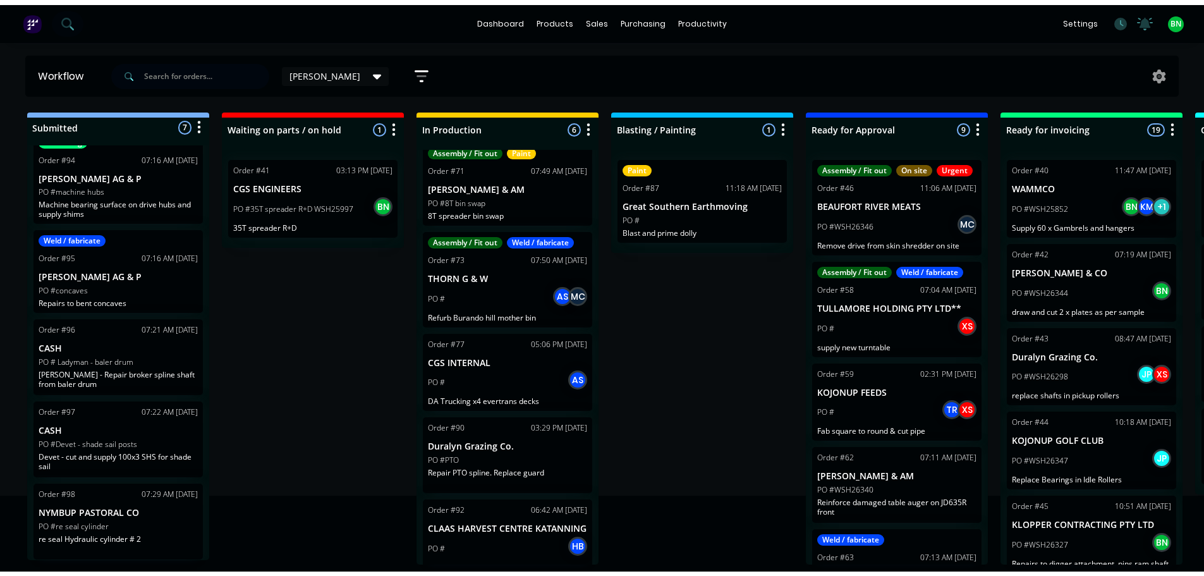
scroll to position [123, 0]
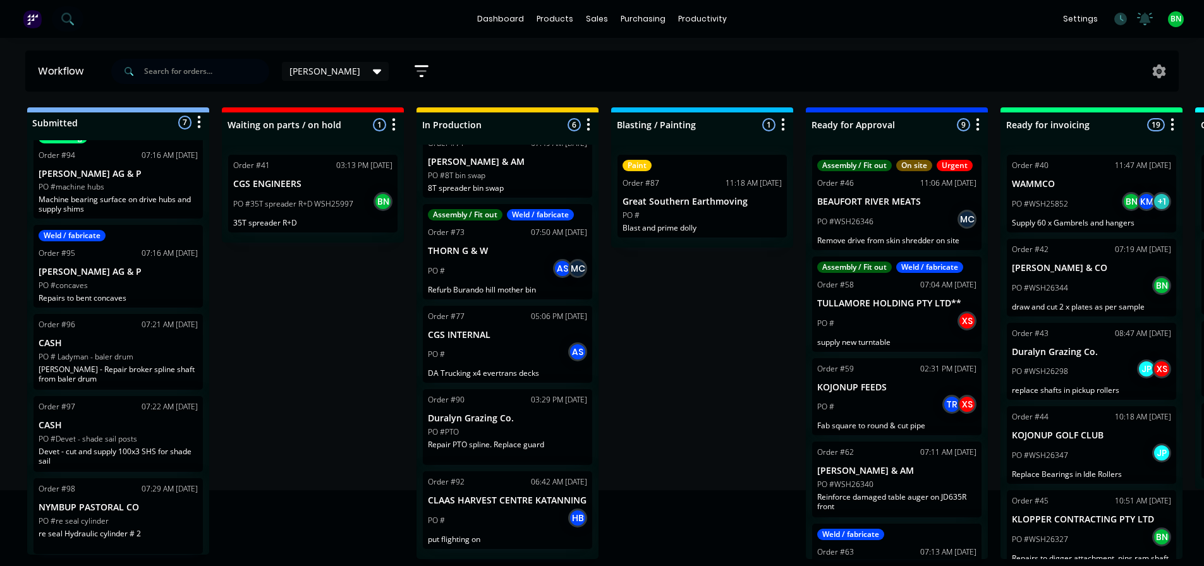
click at [515, 440] on p "Repair PTO spline. Replace guard" at bounding box center [507, 444] width 159 height 9
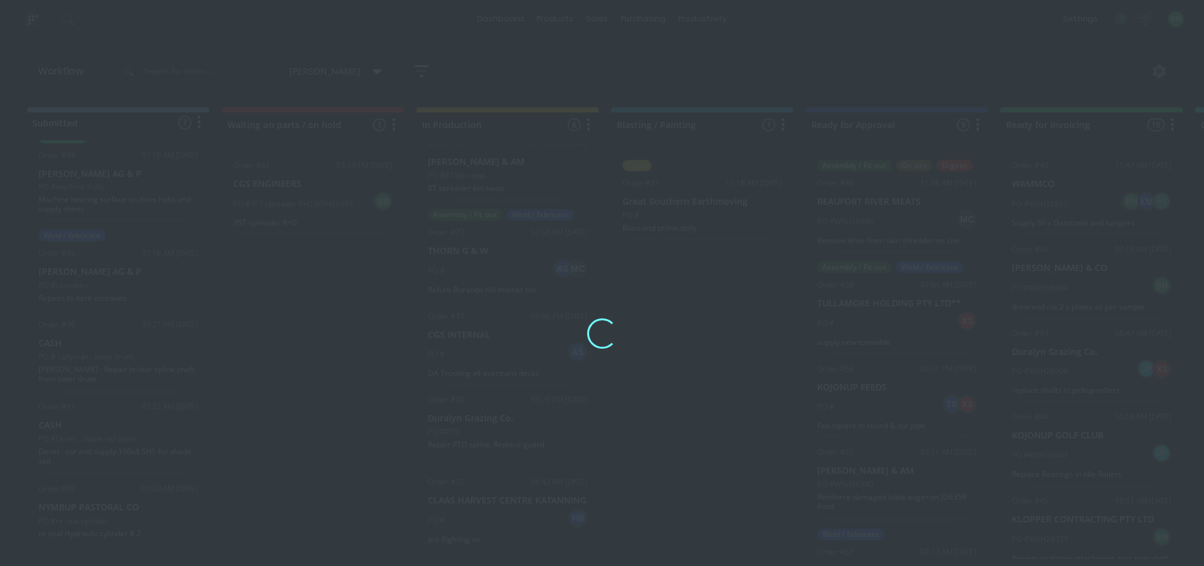
click at [515, 439] on div "Loading..." at bounding box center [602, 334] width 1011 height 566
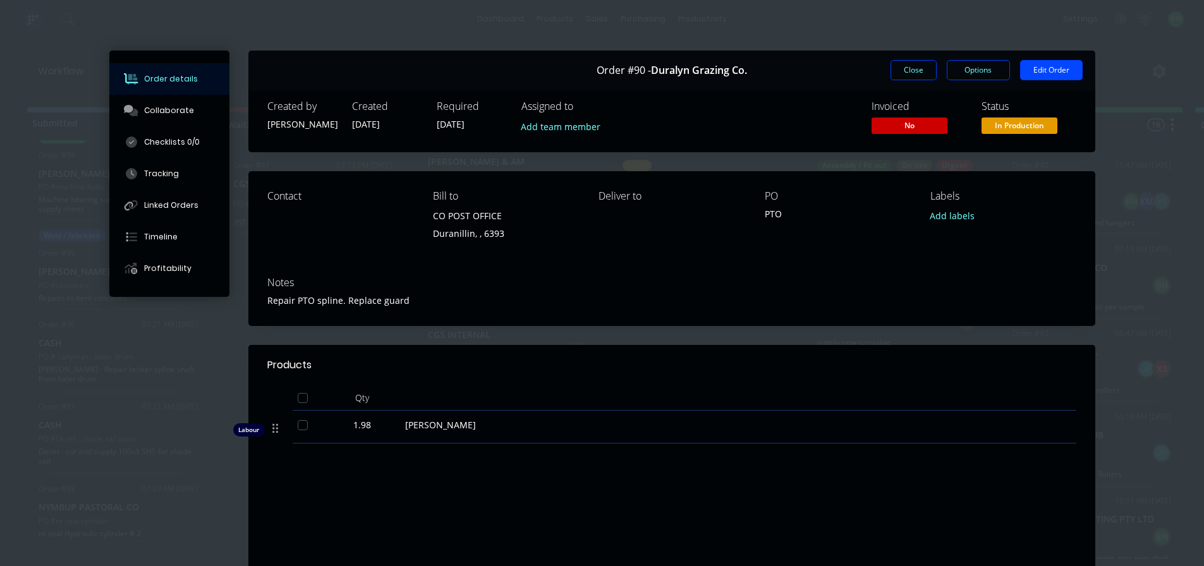
click at [439, 484] on div "Labour $297.00 Sub total $297.00 Margin $169.15 ( 56.95 %) Tax $29.70 Total $32…" at bounding box center [671, 557] width 809 height 147
click at [1076, 66] on button "Edit Order" at bounding box center [1051, 70] width 63 height 20
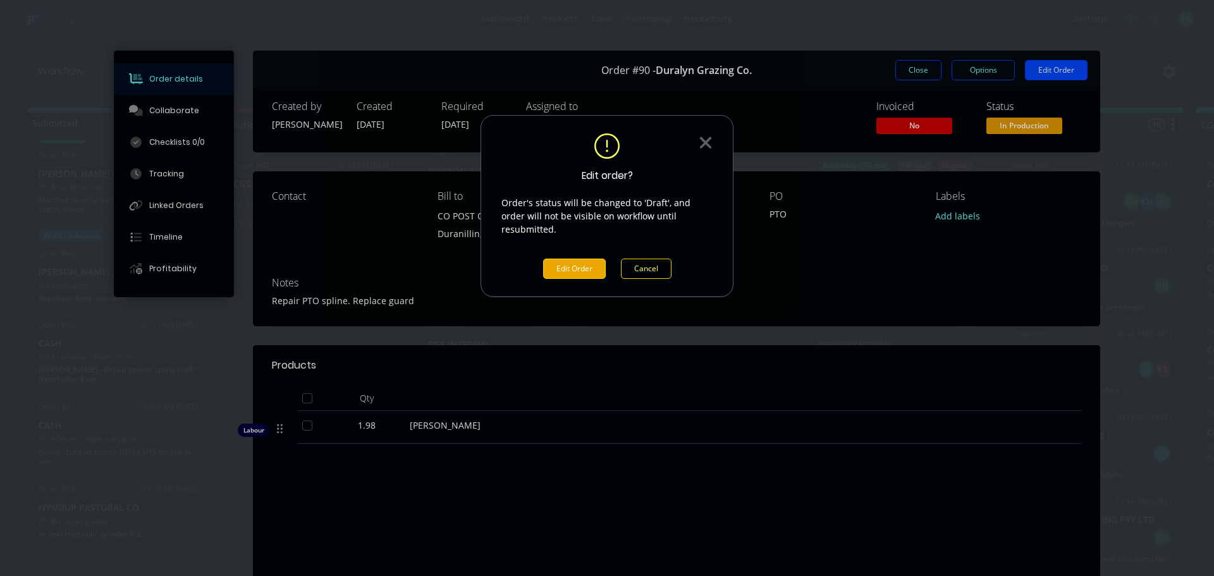
click at [595, 259] on button "Edit Order" at bounding box center [574, 269] width 63 height 20
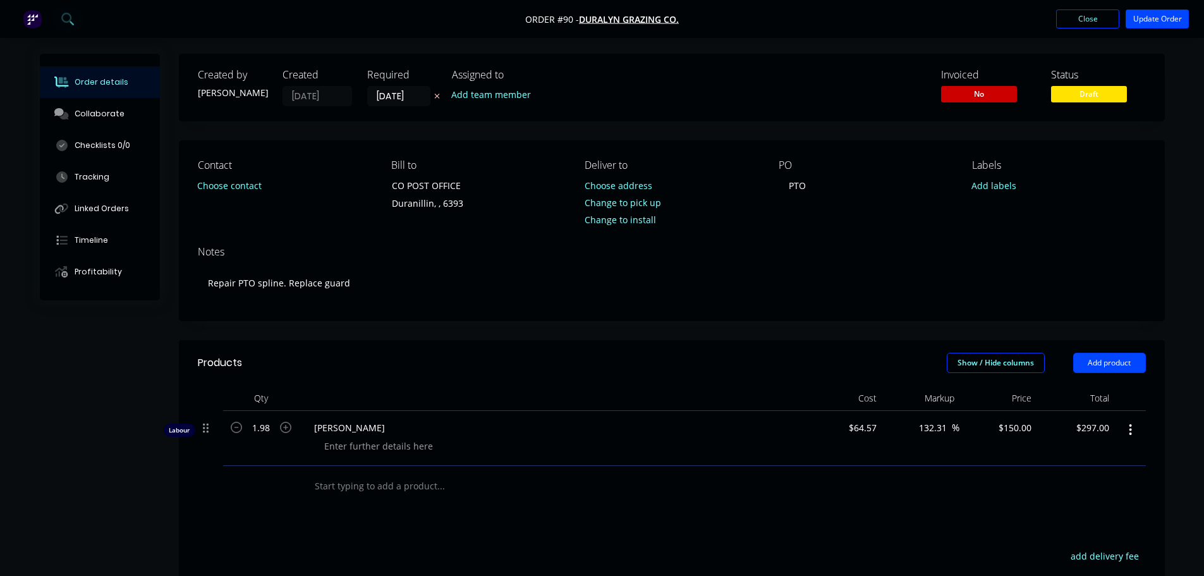
click at [390, 485] on input "text" at bounding box center [440, 485] width 253 height 25
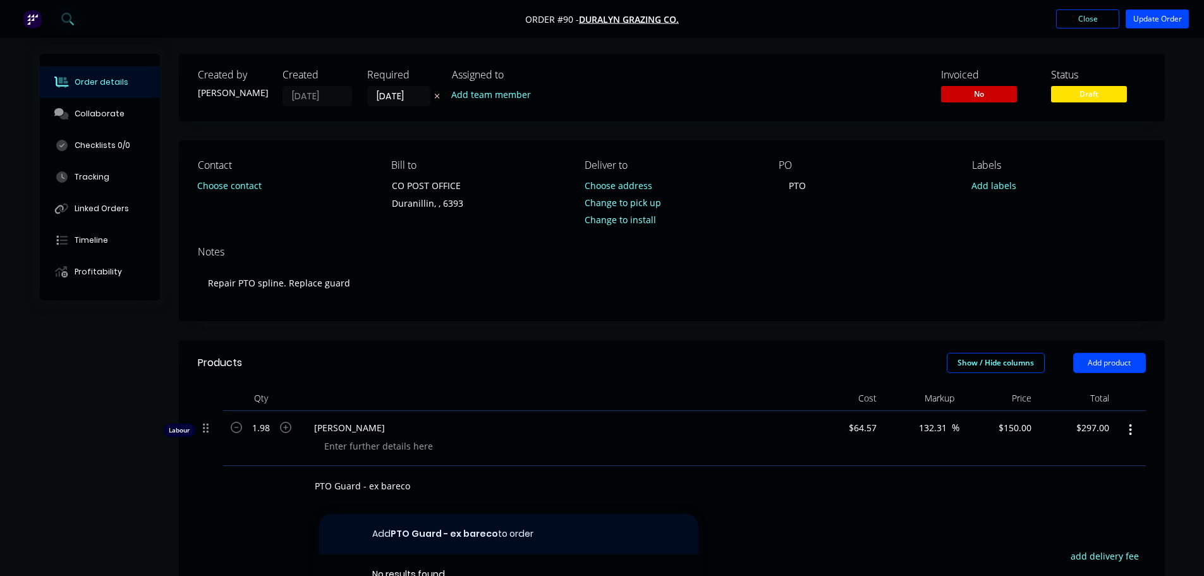
type input "PTO Guard - ex bareco"
click at [503, 533] on button "Add PTO Guard - ex bareco to order" at bounding box center [508, 534] width 379 height 40
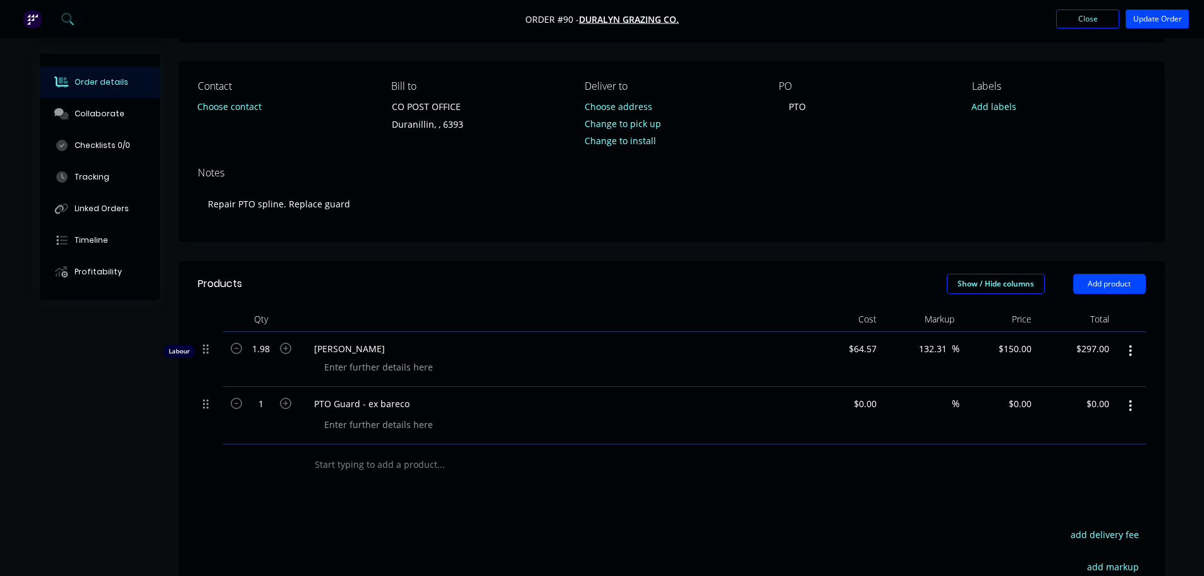
scroll to position [190, 0]
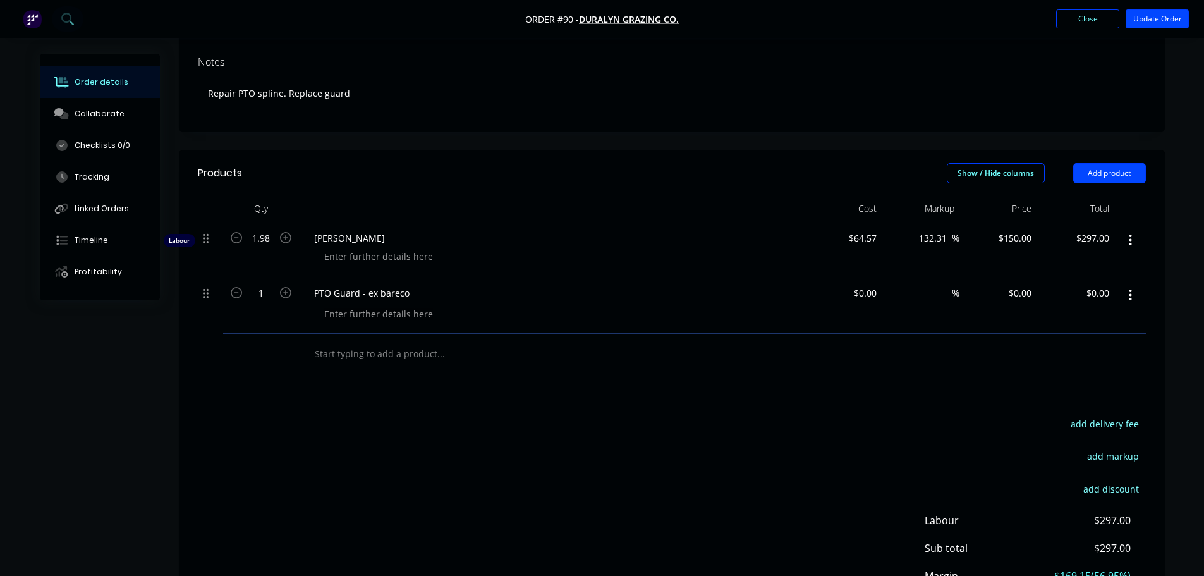
click at [599, 421] on div "add delivery fee add markup add discount Labour $297.00 Sub total $297.00 Margi…" at bounding box center [672, 537] width 948 height 244
click at [1135, 24] on button "Update Order" at bounding box center [1157, 18] width 63 height 19
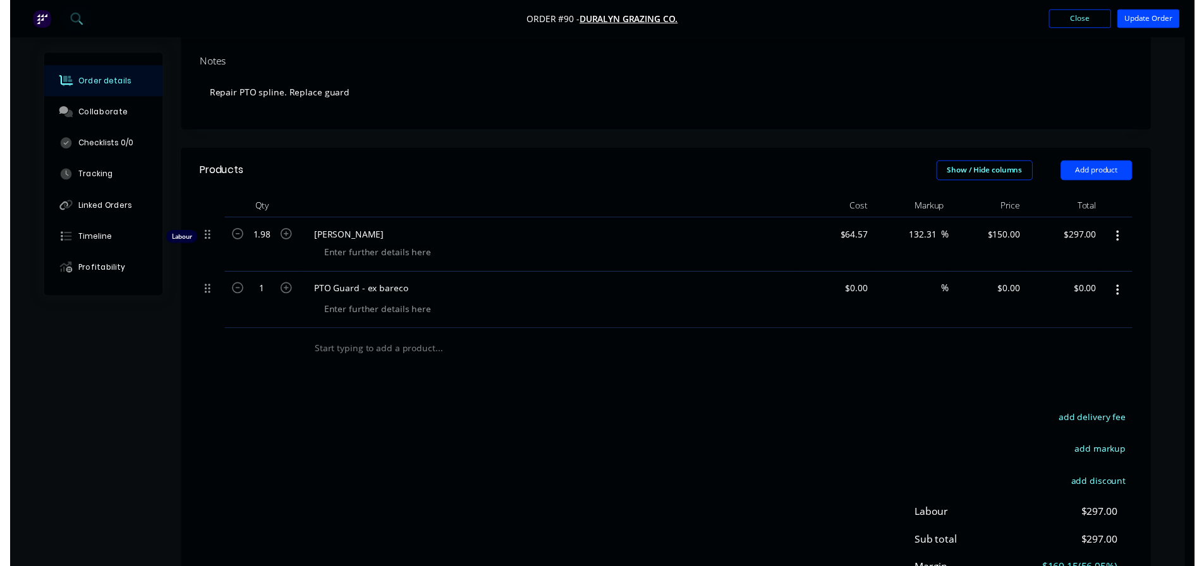
scroll to position [0, 0]
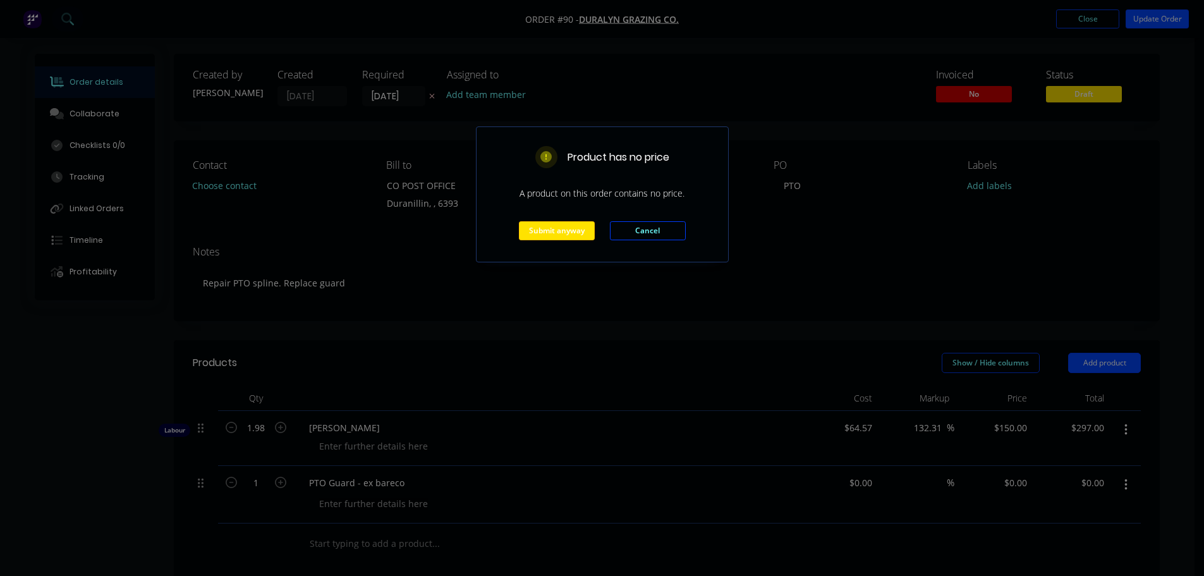
click at [1105, 22] on div "Product has no price A product on this order contains no price. Submit anyway C…" at bounding box center [602, 288] width 1204 height 576
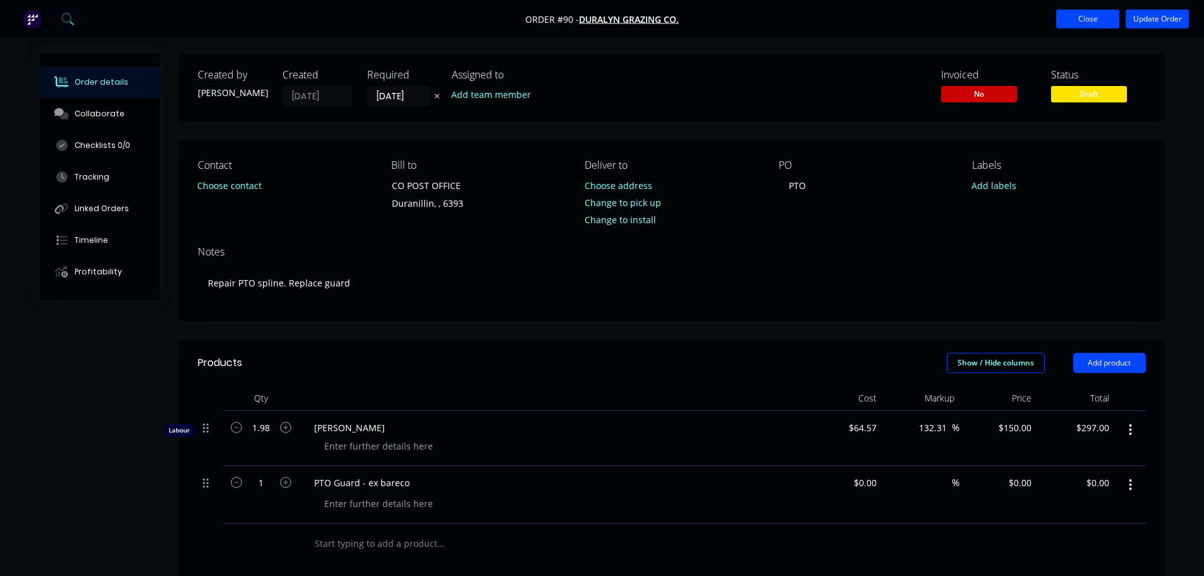
click at [1077, 23] on button "Close" at bounding box center [1087, 18] width 63 height 19
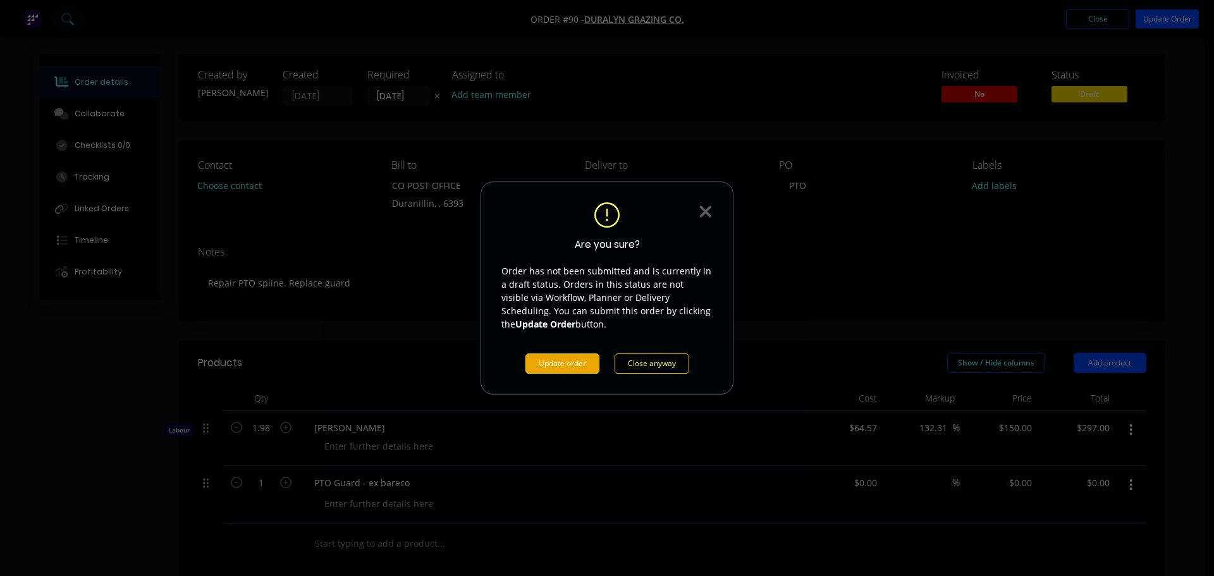
click at [566, 370] on button "Update order" at bounding box center [562, 363] width 74 height 20
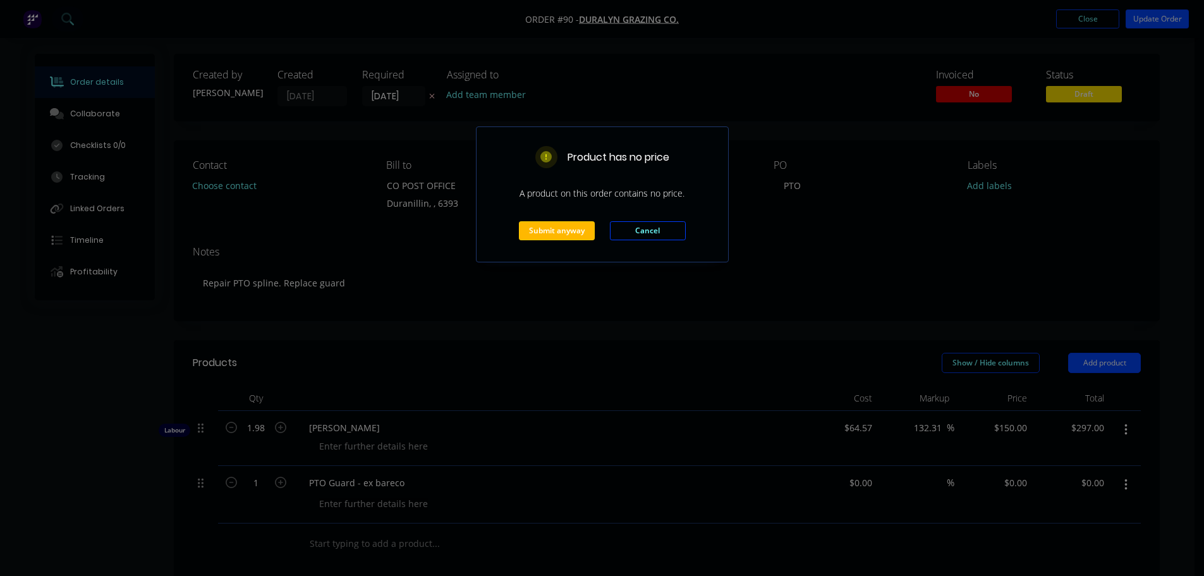
click at [534, 226] on button "Submit anyway" at bounding box center [557, 230] width 76 height 19
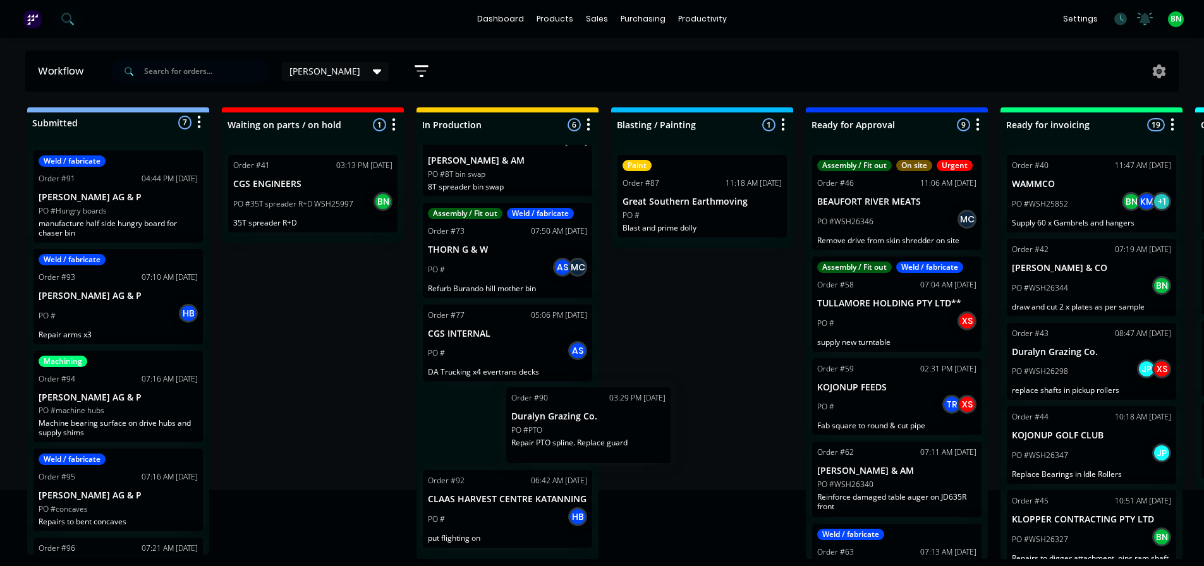
scroll to position [3, 0]
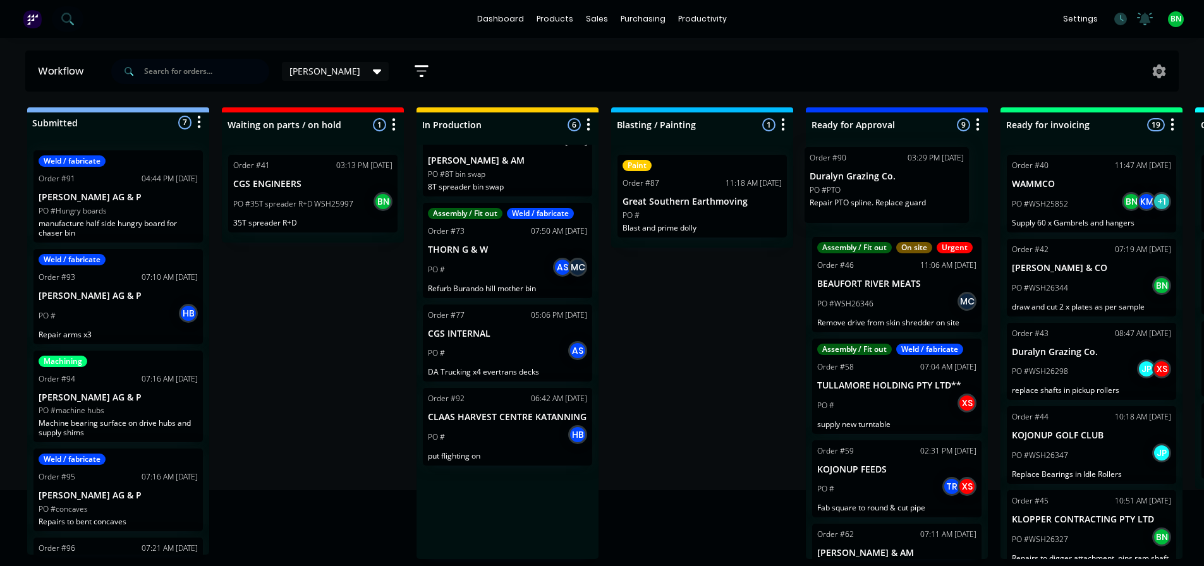
drag, startPoint x: 521, startPoint y: 418, endPoint x: 908, endPoint y: 177, distance: 456.3
click at [908, 177] on div "Submitted 7 Status colour #273444 hex #273444 Save Cancel Summaries Total order…" at bounding box center [862, 333] width 1742 height 452
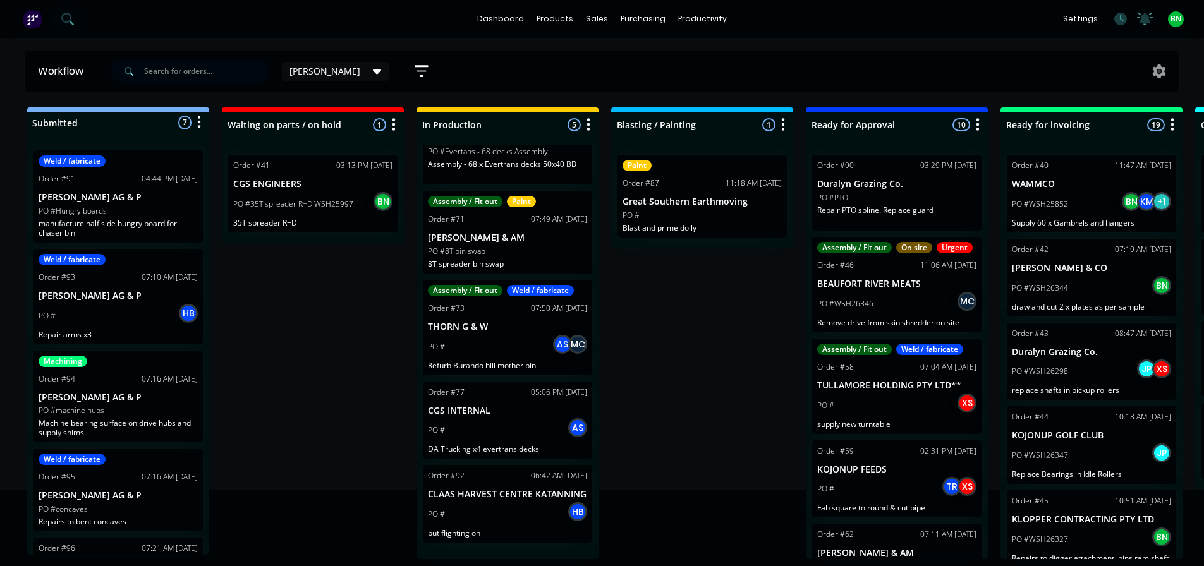
scroll to position [41, 0]
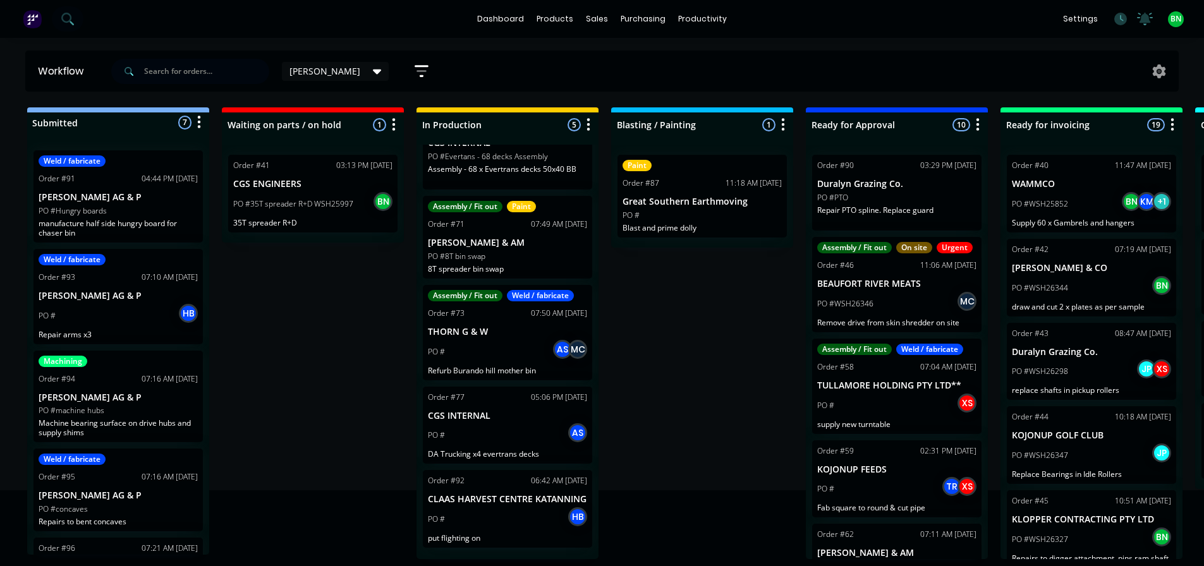
click at [685, 335] on div "Submitted 7 Status colour #273444 hex #273444 Save Cancel Summaries Total order…" at bounding box center [862, 333] width 1742 height 452
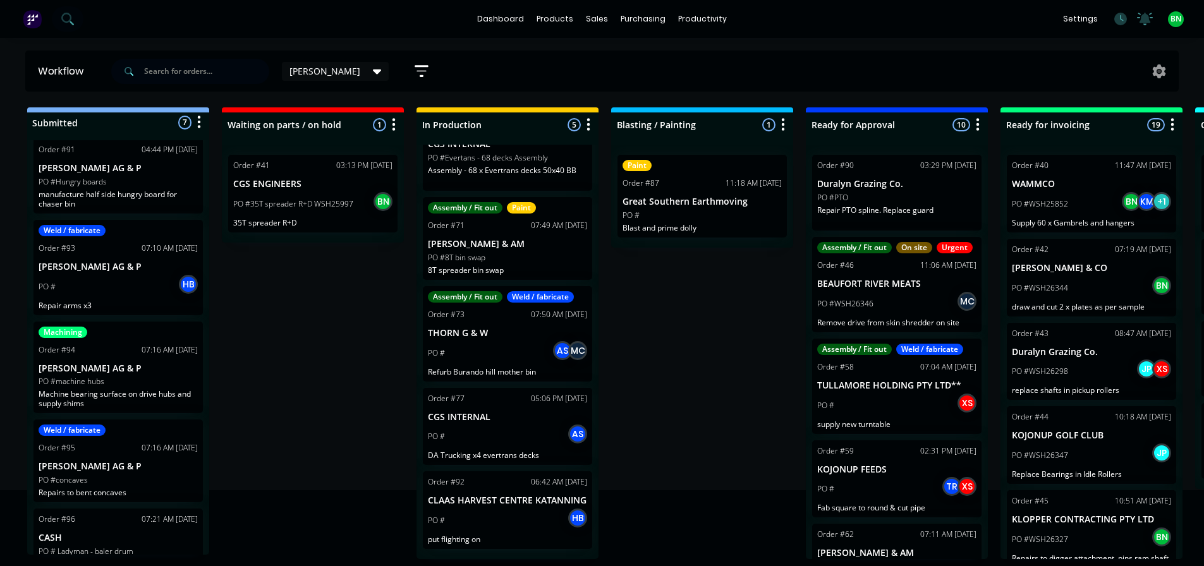
scroll to position [0, 0]
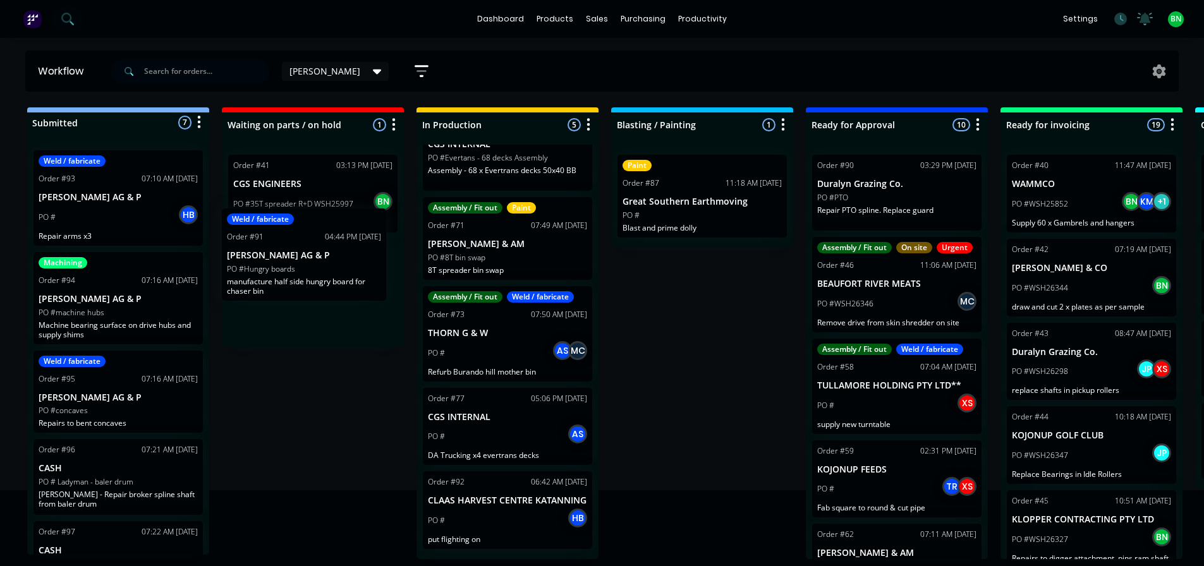
drag, startPoint x: 125, startPoint y: 223, endPoint x: 319, endPoint y: 291, distance: 206.1
click at [319, 291] on div "Submitted 7 Status colour #273444 hex #273444 Save Cancel Summaries Total order…" at bounding box center [862, 333] width 1742 height 452
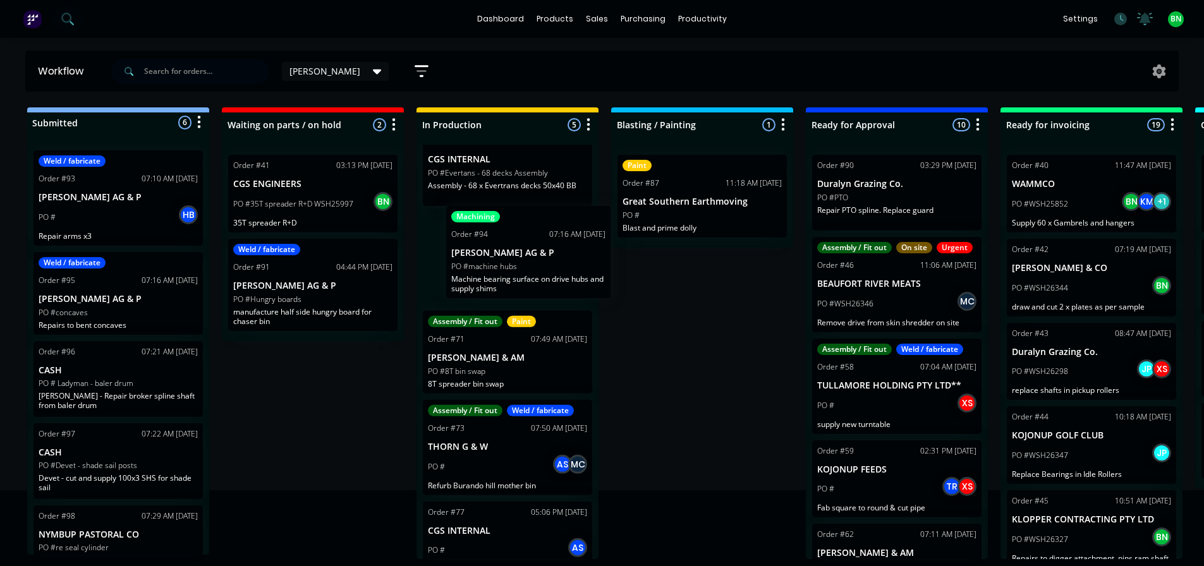
drag, startPoint x: 145, startPoint y: 316, endPoint x: 558, endPoint y: 277, distance: 415.3
click at [558, 277] on div "Submitted 6 Status colour #273444 hex #273444 Save Cancel Summaries Total order…" at bounding box center [862, 333] width 1742 height 452
drag, startPoint x: 681, startPoint y: 363, endPoint x: 659, endPoint y: 338, distance: 33.6
click at [681, 363] on div "Submitted 6 Status colour #273444 hex #273444 Save Cancel Summaries Total order…" at bounding box center [862, 333] width 1742 height 452
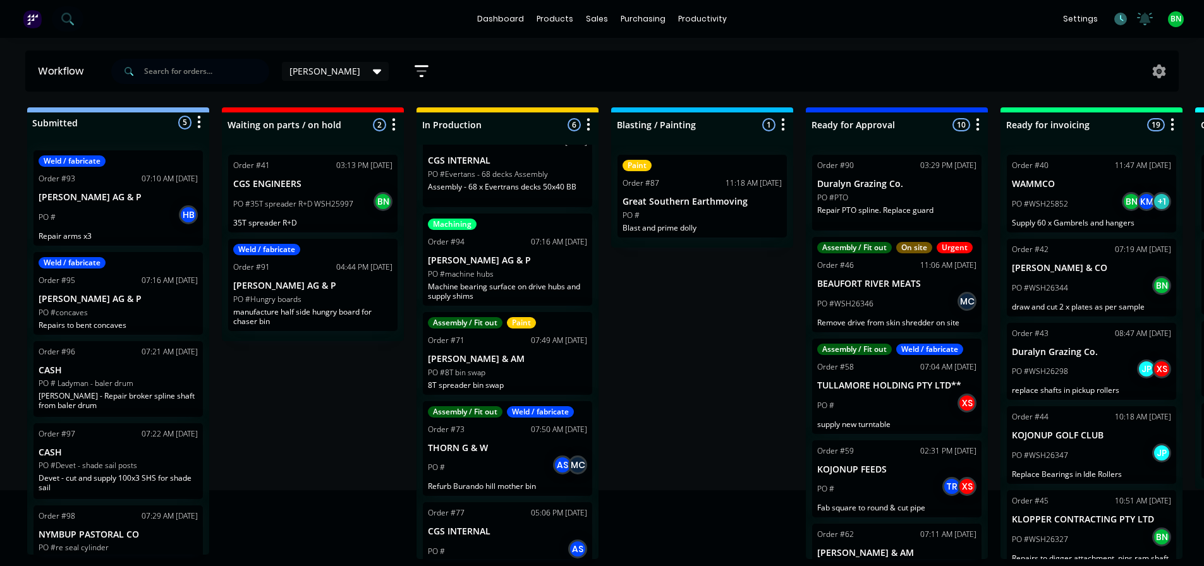
click at [1120, 19] on icon at bounding box center [1120, 19] width 13 height 13
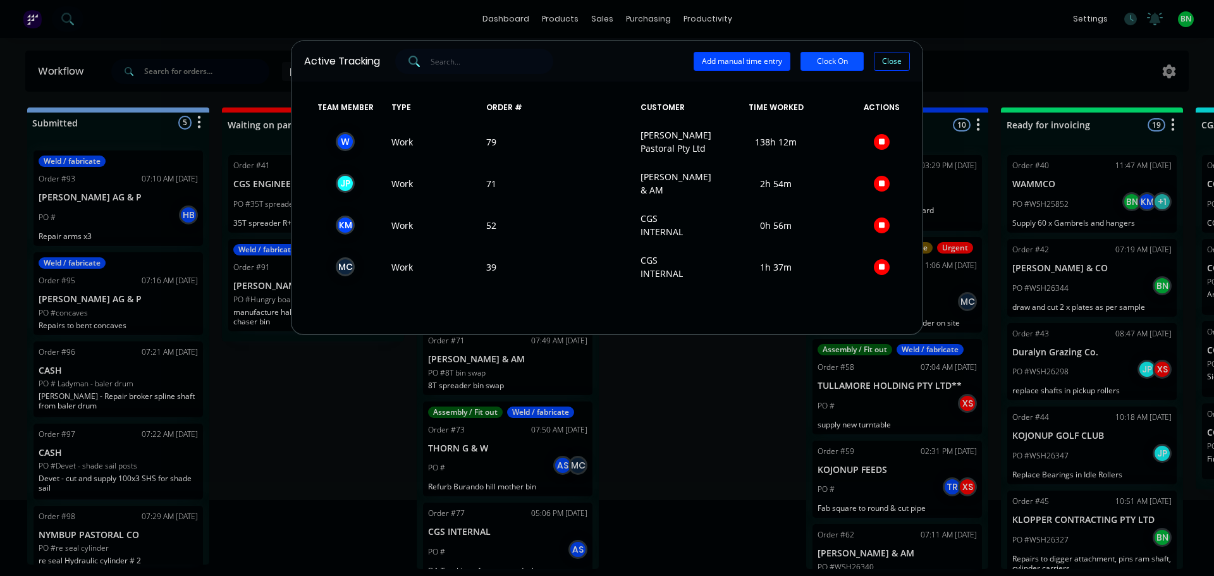
click at [818, 54] on button "Clock On" at bounding box center [831, 61] width 63 height 19
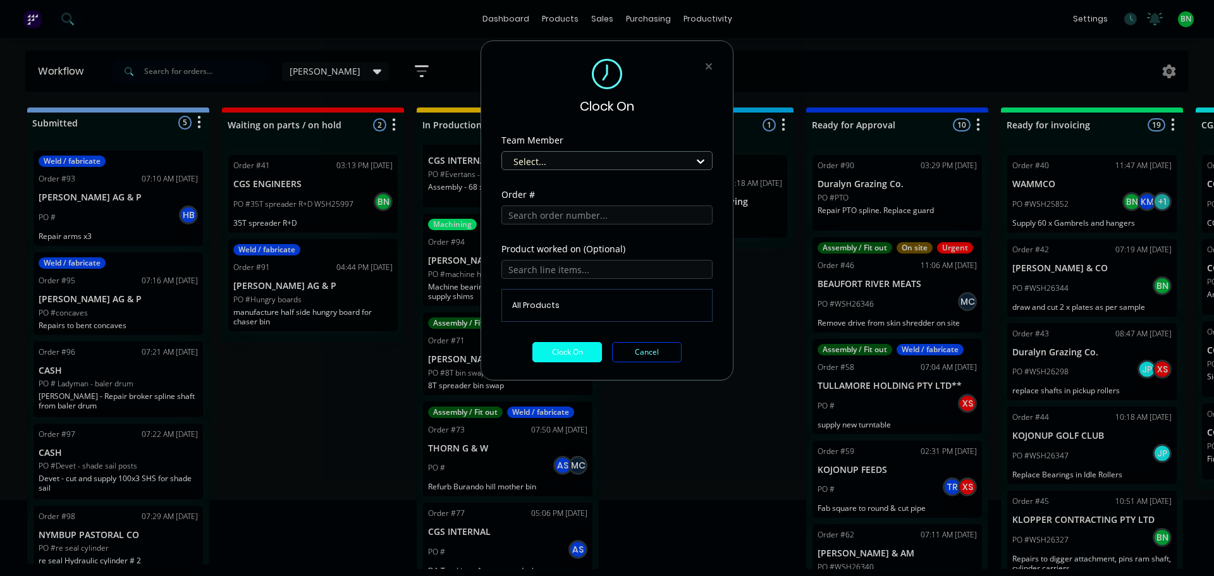
click at [537, 168] on div at bounding box center [598, 162] width 173 height 16
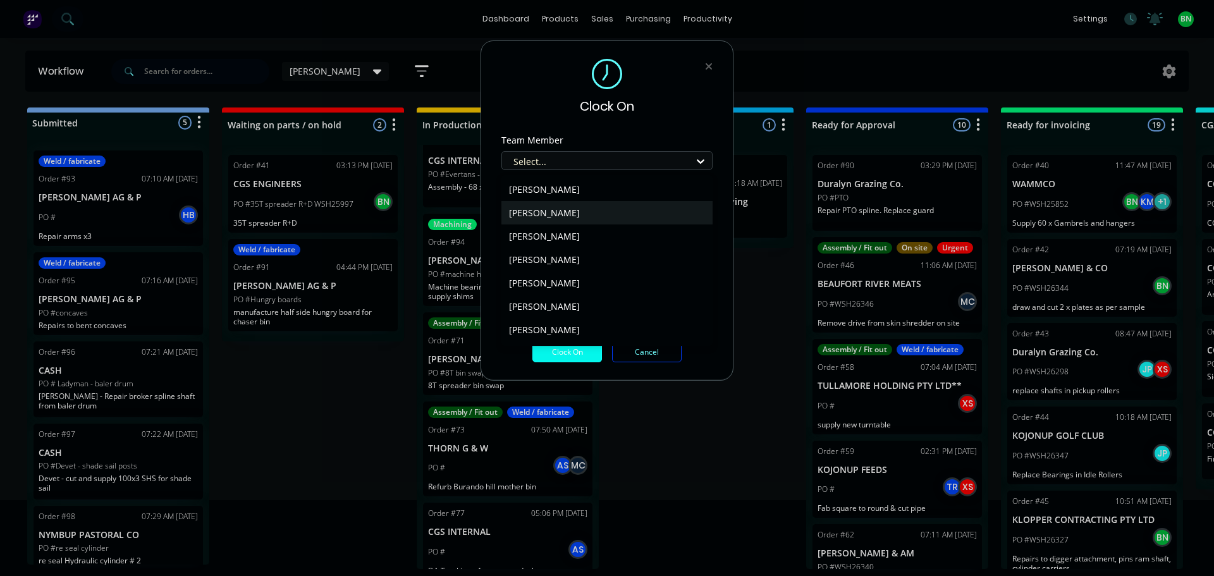
click at [578, 213] on div "[PERSON_NAME]" at bounding box center [606, 212] width 211 height 23
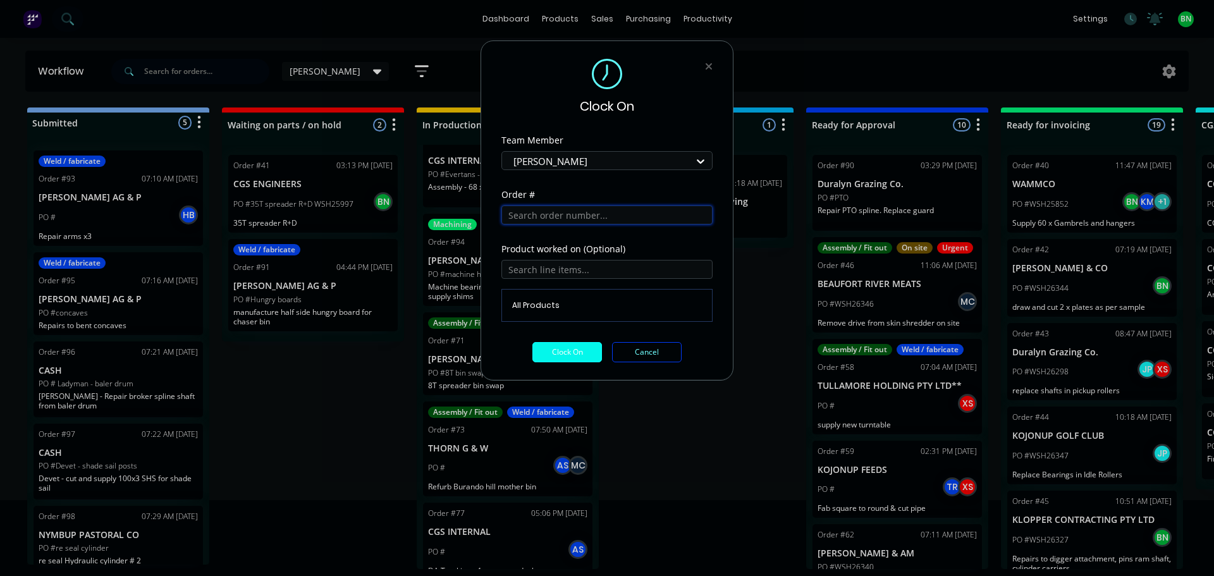
click at [541, 214] on input "text" at bounding box center [606, 214] width 211 height 19
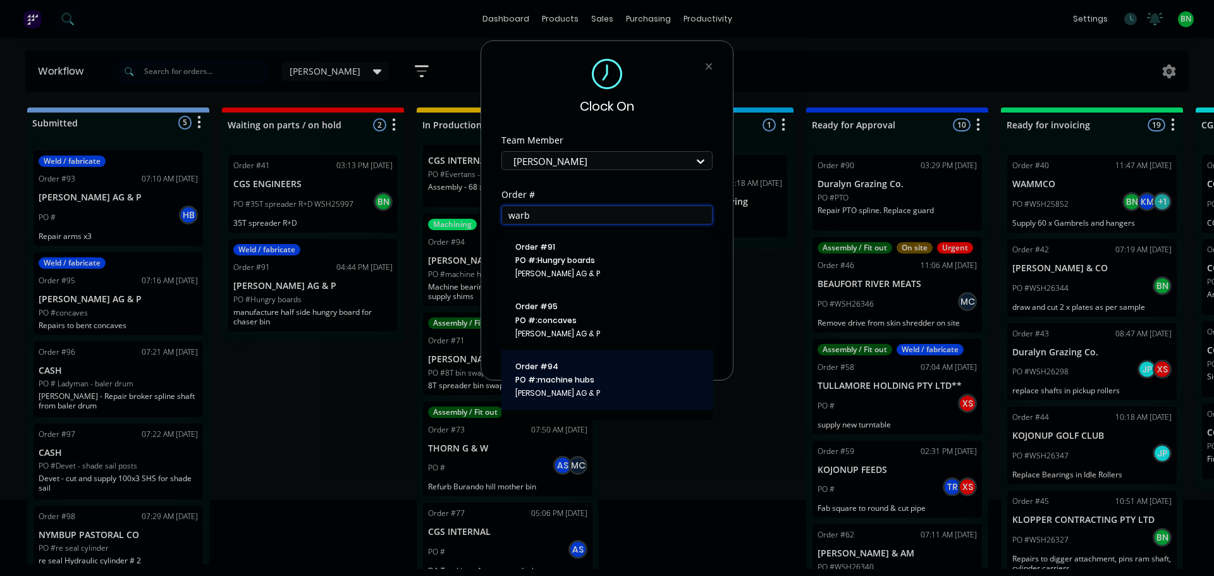
type input "warb"
click at [600, 379] on span "PO #: machine hubs" at bounding box center [607, 379] width 184 height 11
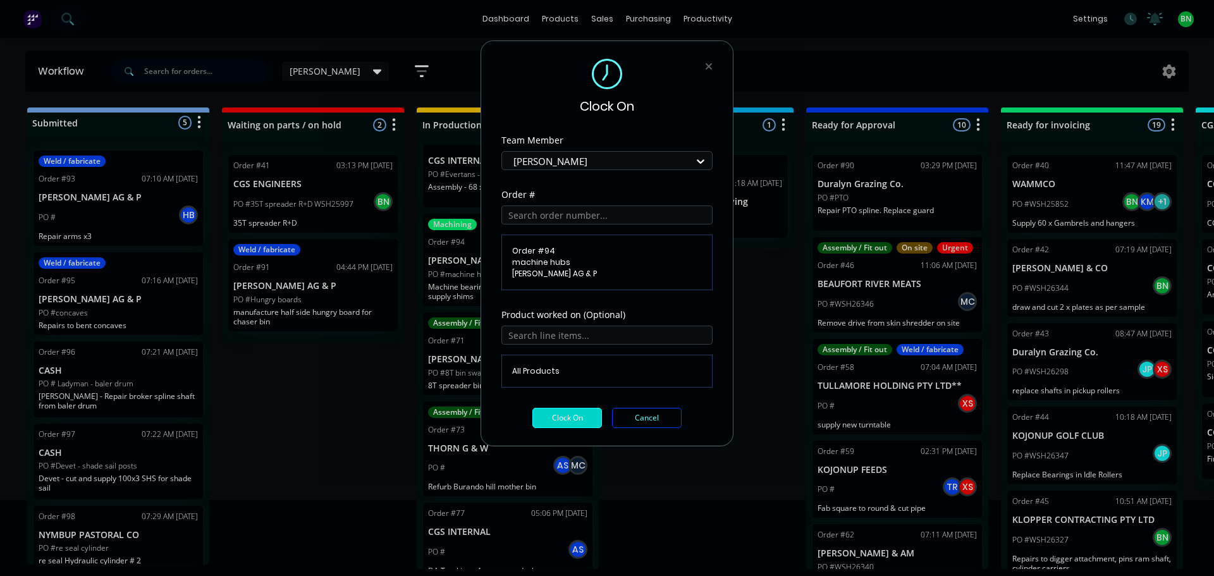
click at [568, 418] on button "Clock On" at bounding box center [567, 418] width 70 height 20
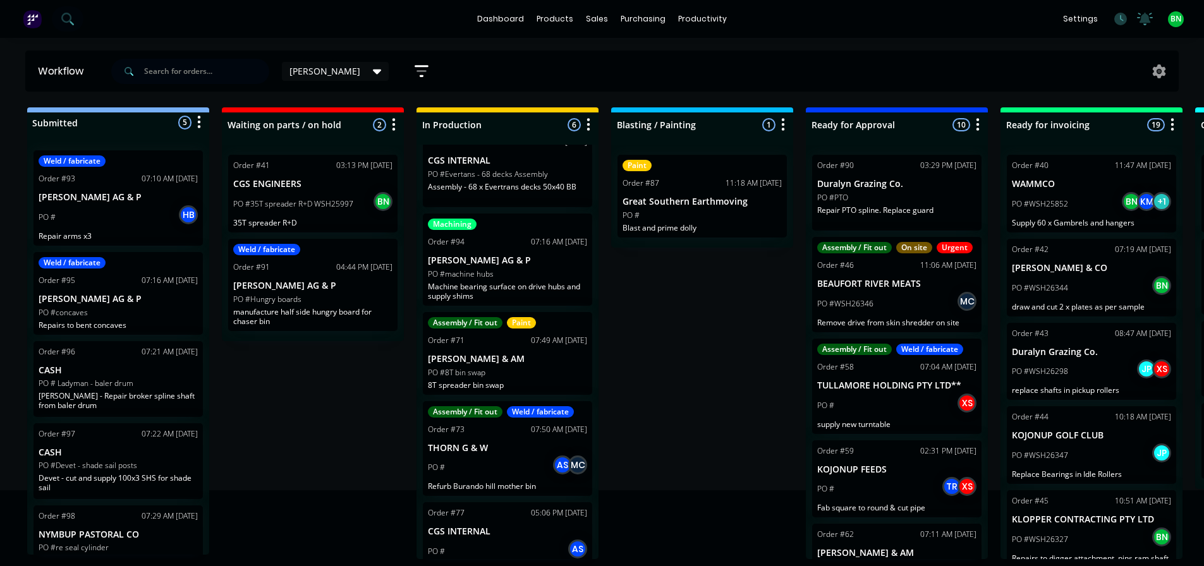
click at [692, 346] on div "Submitted 5 Status colour #273444 hex #273444 Save Cancel Summaries Total order…" at bounding box center [862, 333] width 1742 height 452
